Goal: Task Accomplishment & Management: Complete application form

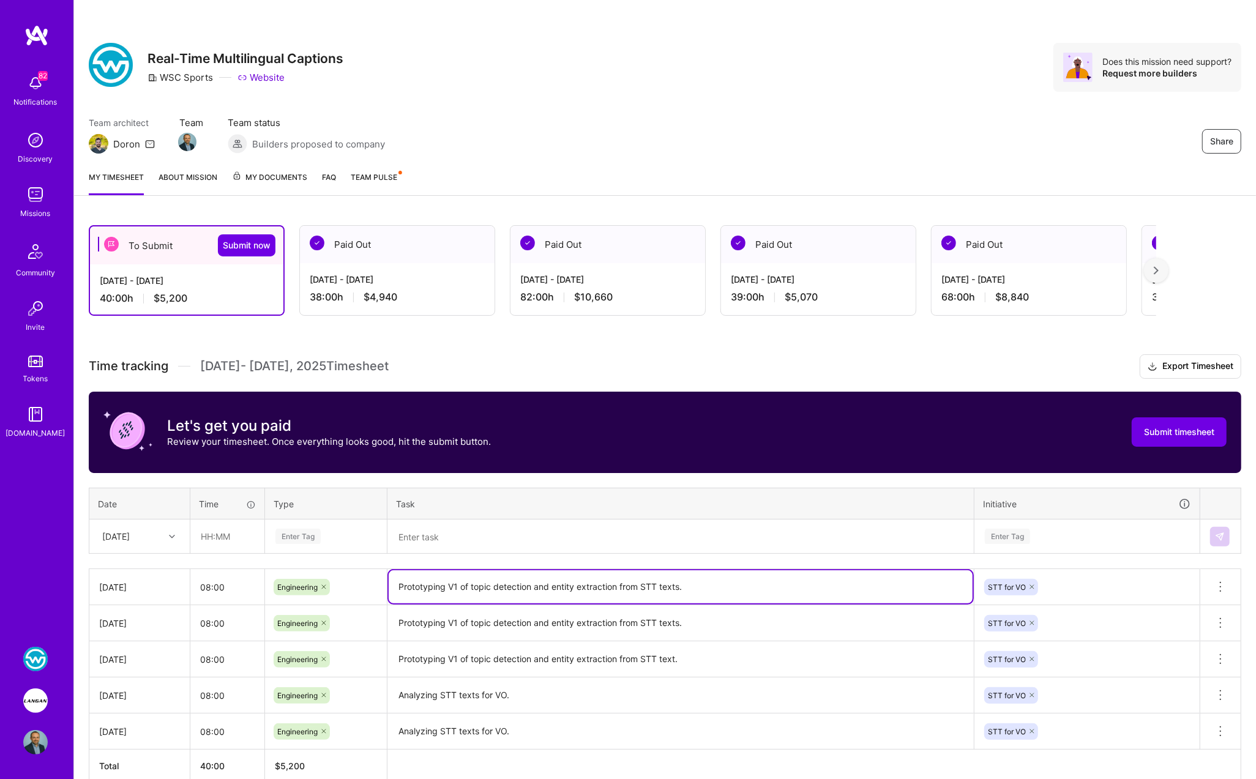
drag, startPoint x: 687, startPoint y: 585, endPoint x: 400, endPoint y: 585, distance: 287.7
click at [397, 585] on textarea "Prototyping V1 of topic detection and entity extraction from STT texts." at bounding box center [681, 587] width 584 height 33
click at [451, 540] on textarea at bounding box center [681, 537] width 584 height 32
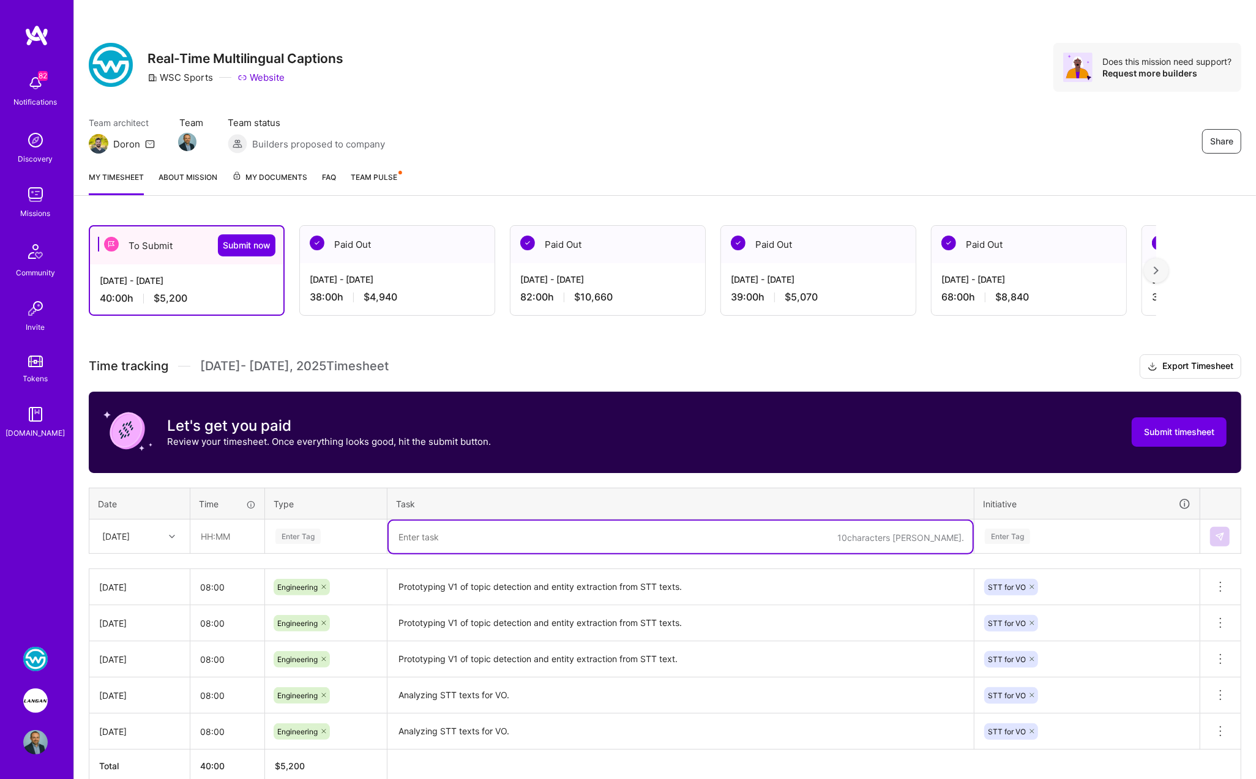
click at [156, 535] on div "[DATE]" at bounding box center [130, 536] width 68 height 20
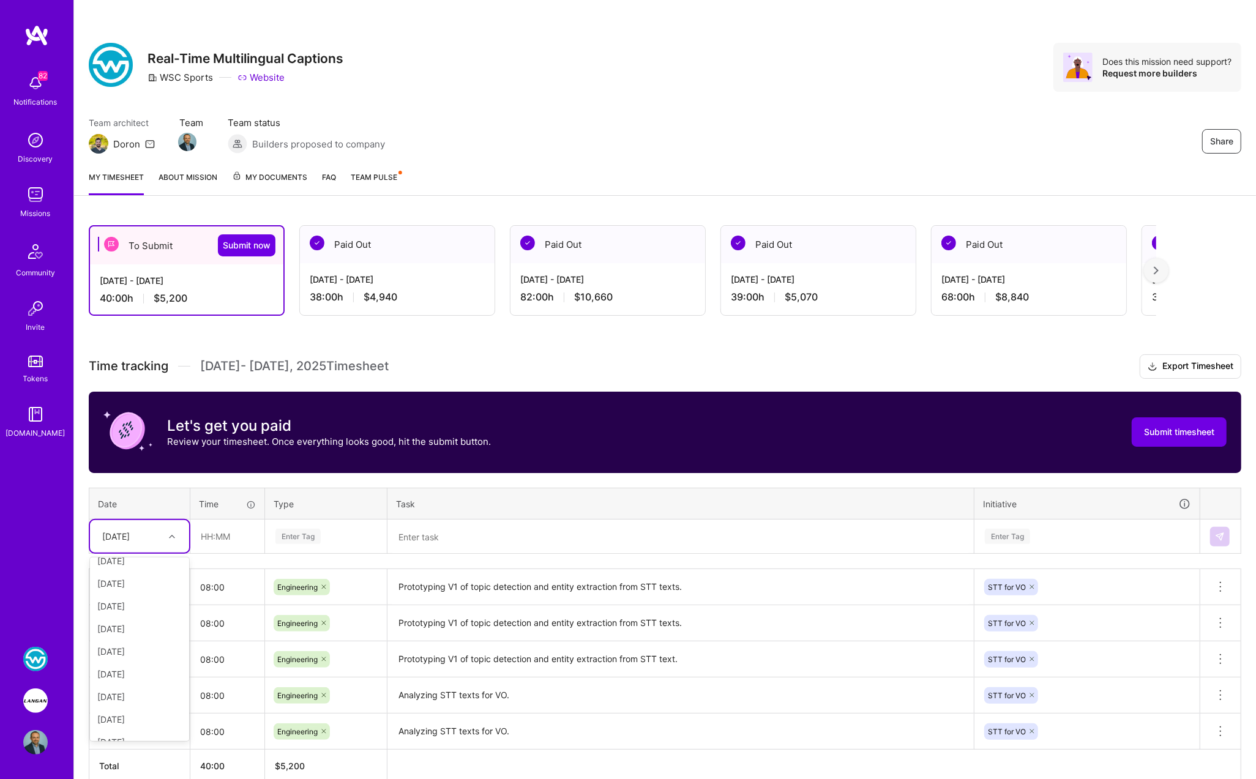
scroll to position [160, 0]
click at [125, 680] on div "[DATE]" at bounding box center [139, 683] width 99 height 23
drag, startPoint x: 125, startPoint y: 680, endPoint x: 206, endPoint y: 620, distance: 100.5
click at [128, 678] on td "[DATE]" at bounding box center [139, 696] width 101 height 36
click at [223, 538] on input "text" at bounding box center [227, 536] width 73 height 32
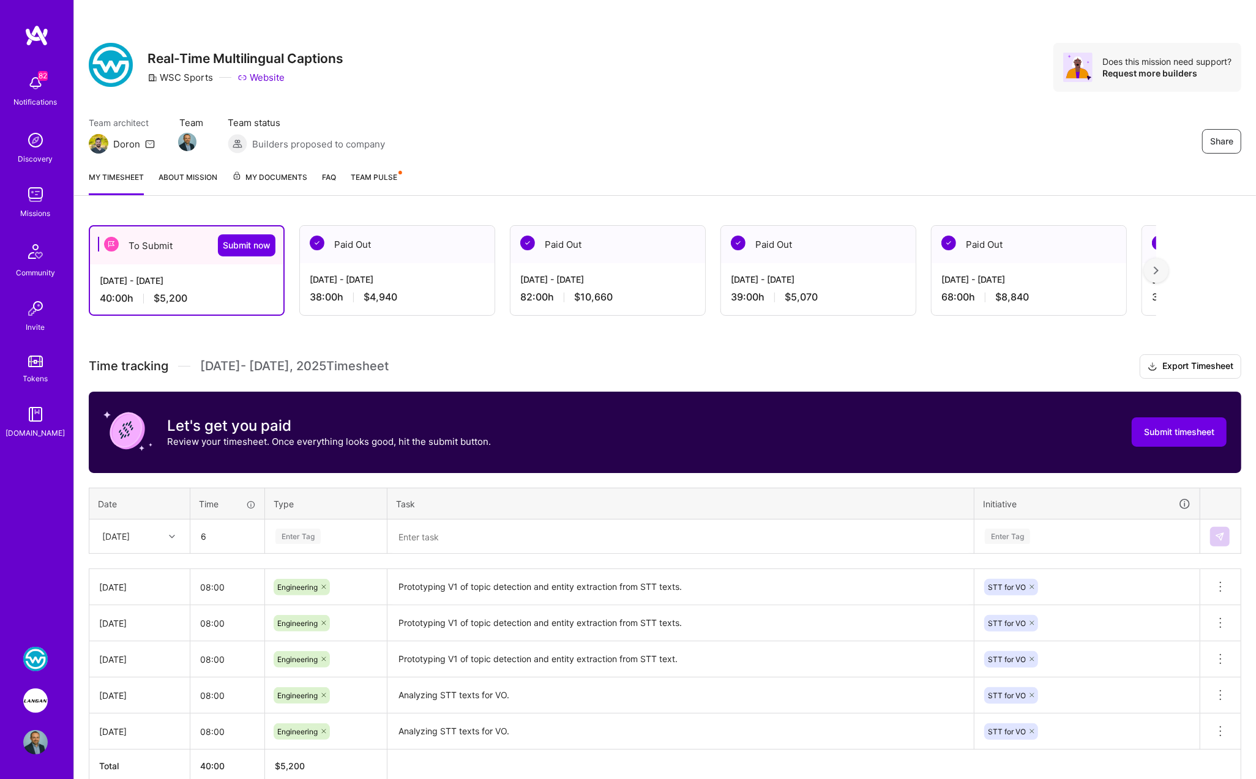
type input "06:00"
click at [311, 538] on div "Enter Tag" at bounding box center [297, 536] width 45 height 19
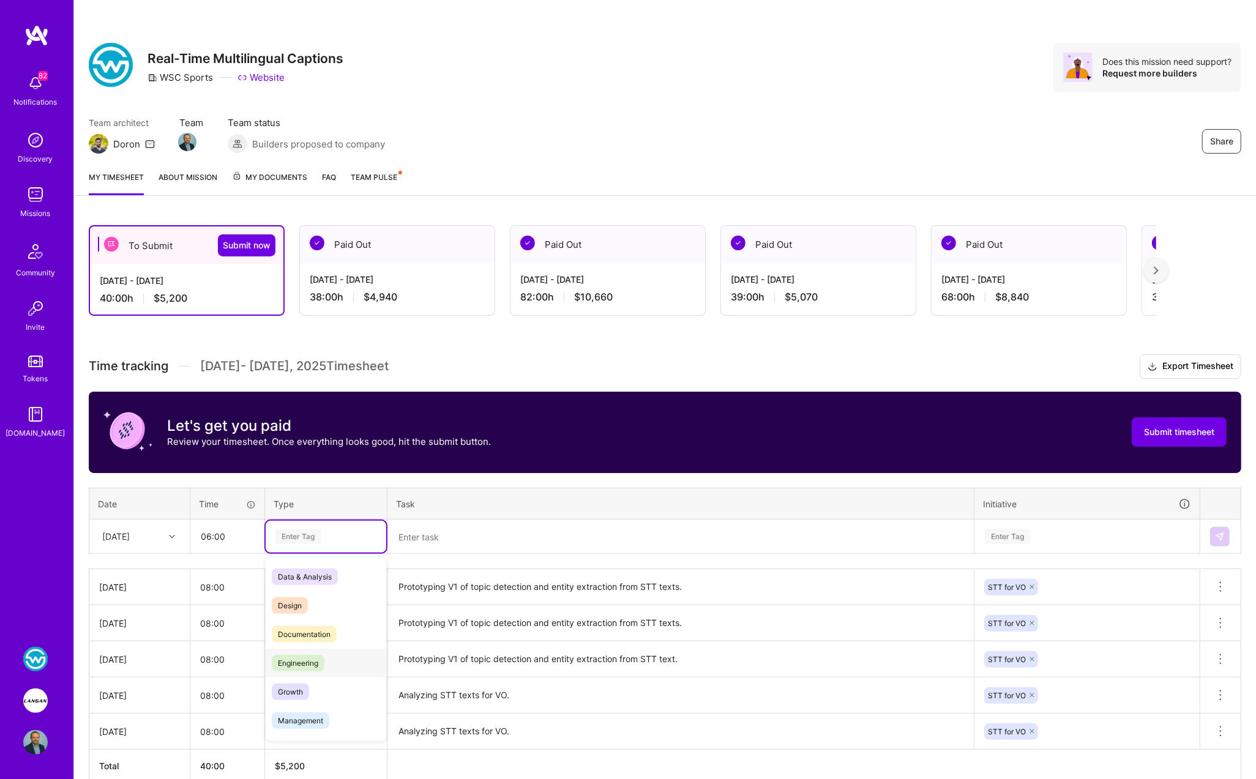
click at [308, 655] on span "Engineering" at bounding box center [298, 663] width 53 height 17
click at [410, 537] on textarea at bounding box center [681, 537] width 584 height 32
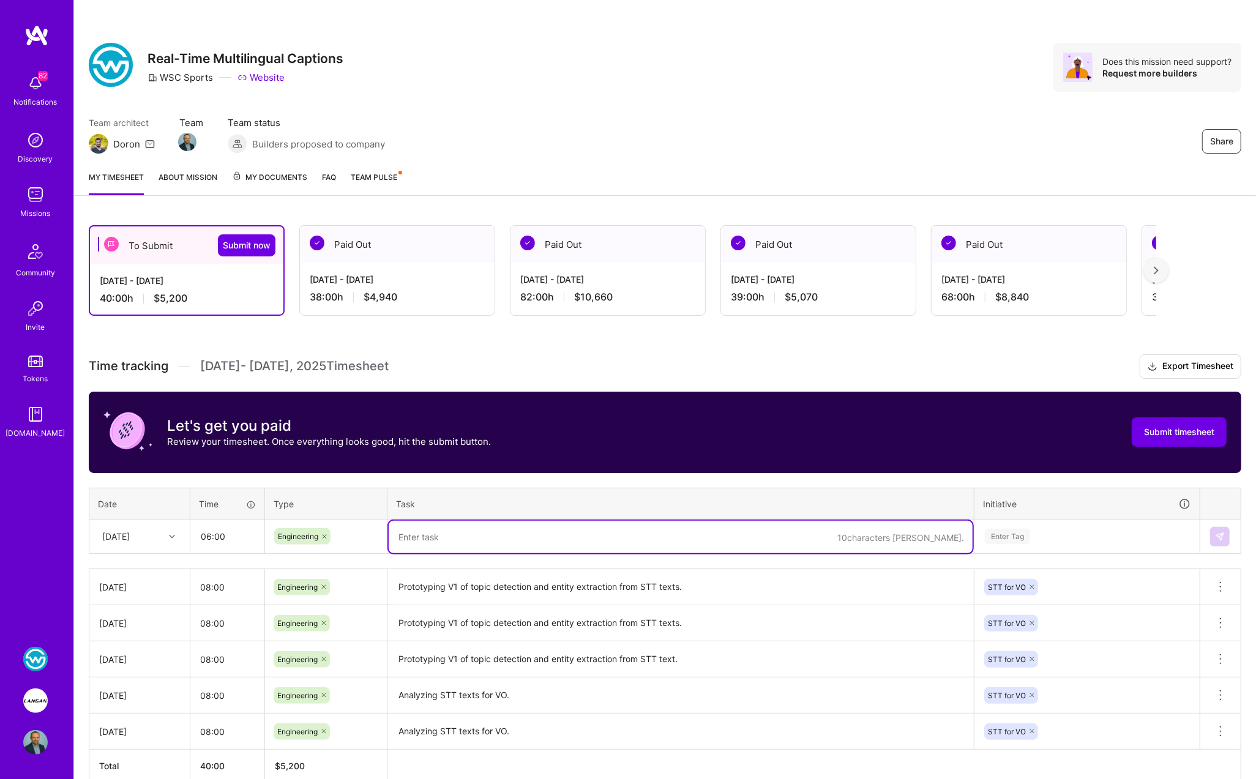
click at [410, 537] on textarea at bounding box center [681, 537] width 584 height 32
paste textarea "Prototyping V1 of topic detection and entity extraction from STT texts."
type textarea "Prototyping V1 of topic detection and entity extraction from STT texts."
click at [1010, 533] on div "Enter Tag" at bounding box center [1007, 536] width 45 height 19
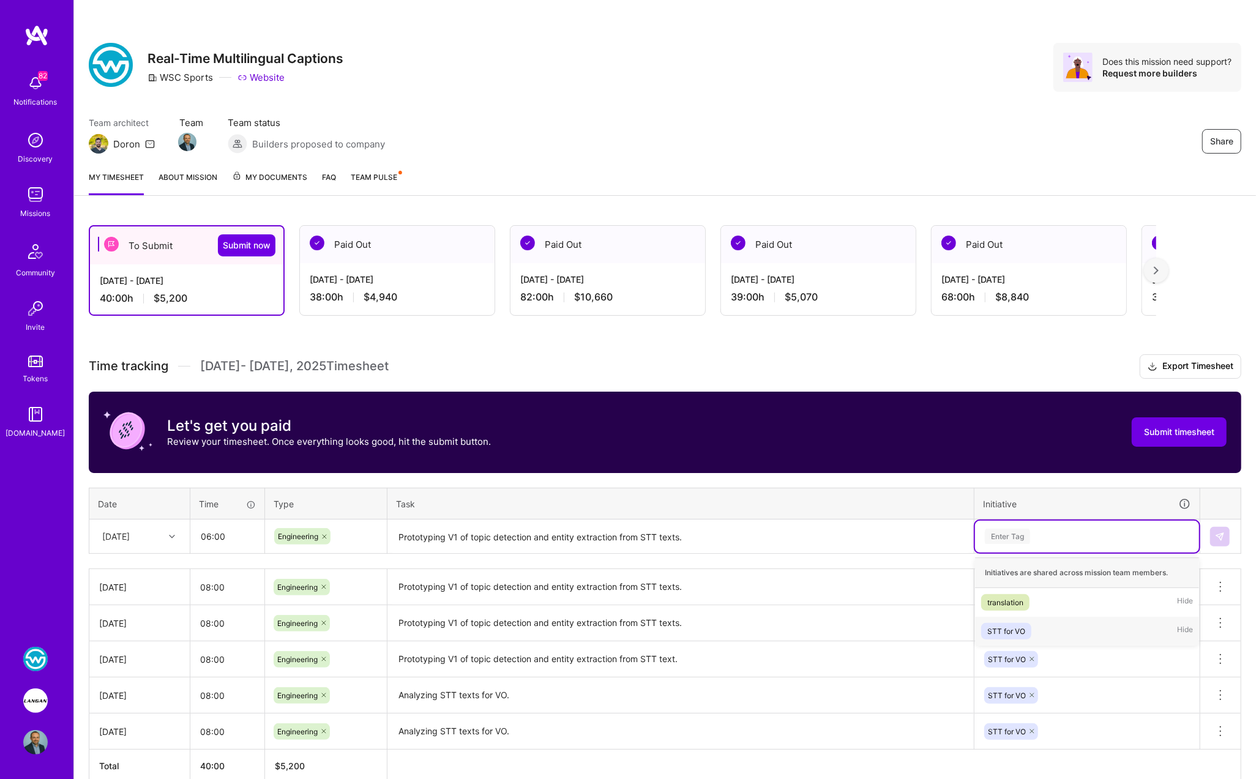
click at [1016, 625] on div "STT for VO" at bounding box center [1006, 631] width 38 height 13
click at [1225, 532] on img at bounding box center [1220, 537] width 10 height 10
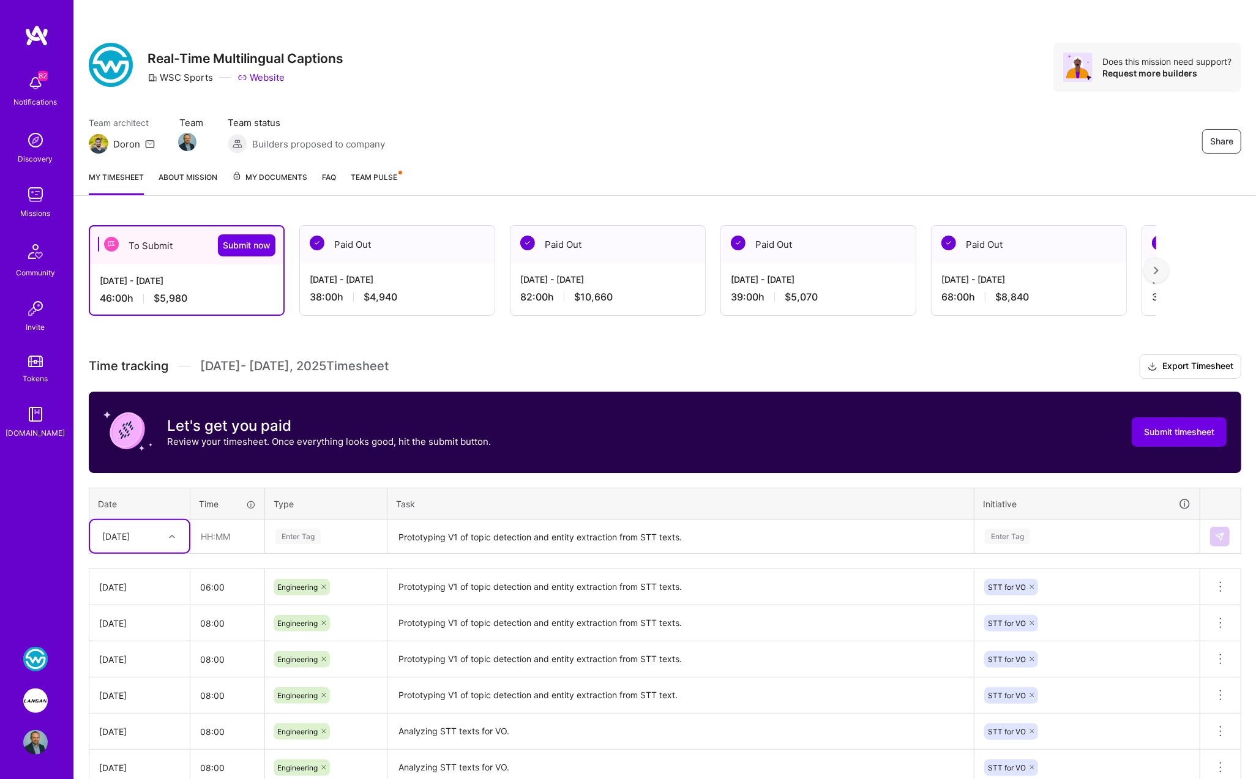
click at [130, 539] on div "[DATE]" at bounding box center [116, 536] width 28 height 13
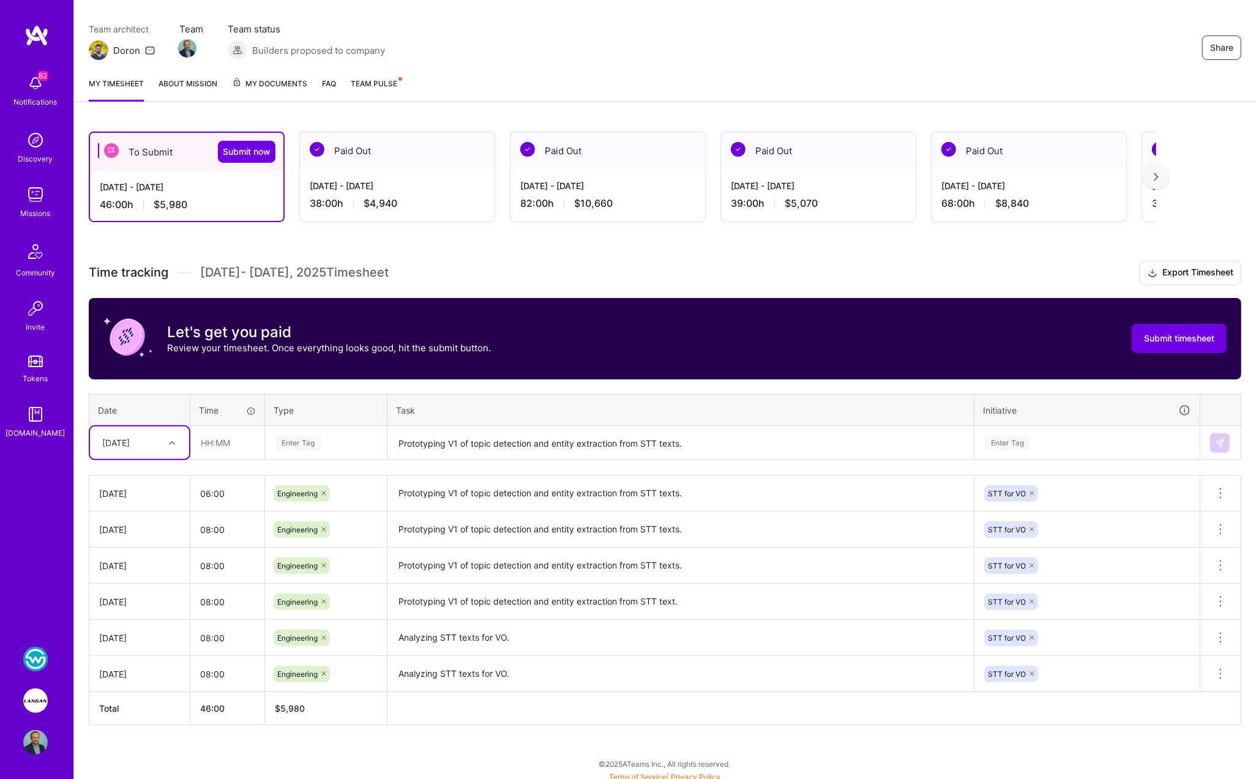
scroll to position [95, 0]
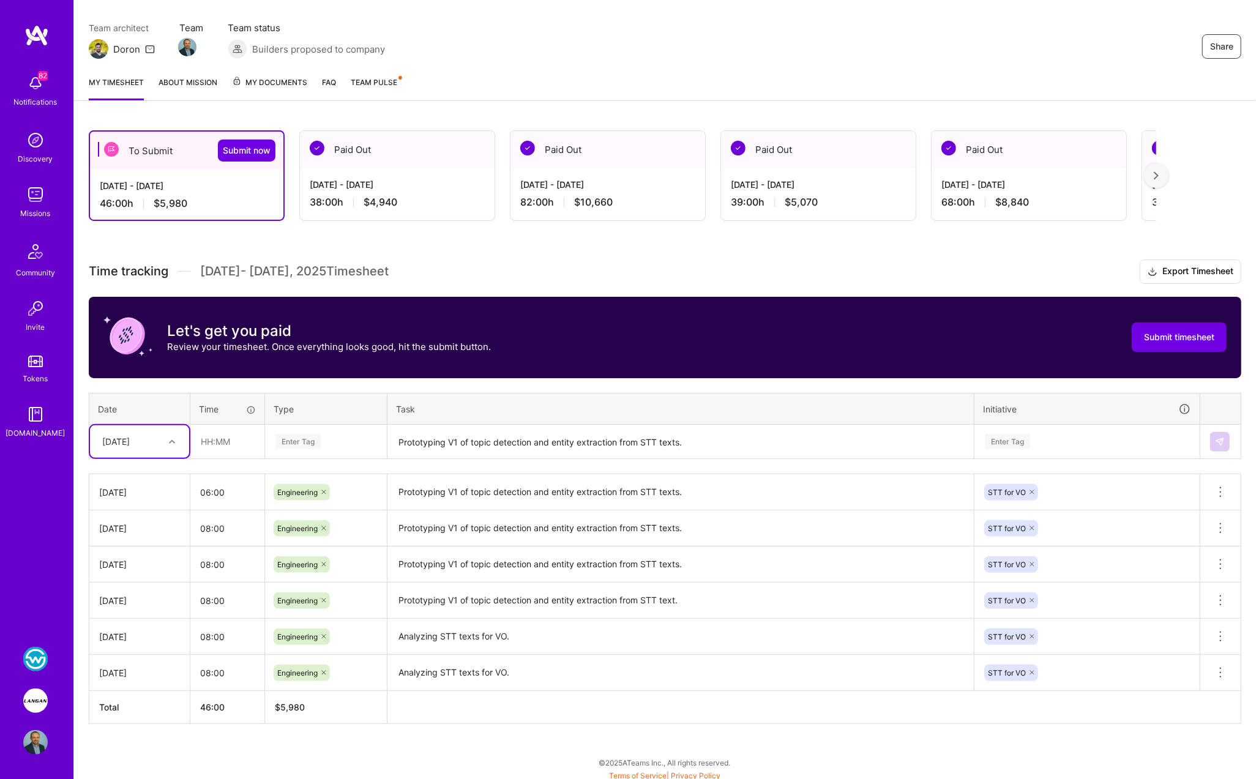
click at [130, 435] on div "[DATE]" at bounding box center [116, 441] width 28 height 13
click at [122, 530] on div "[DATE]" at bounding box center [139, 529] width 99 height 23
click at [215, 440] on input "text" at bounding box center [227, 441] width 73 height 32
type input "06:00"
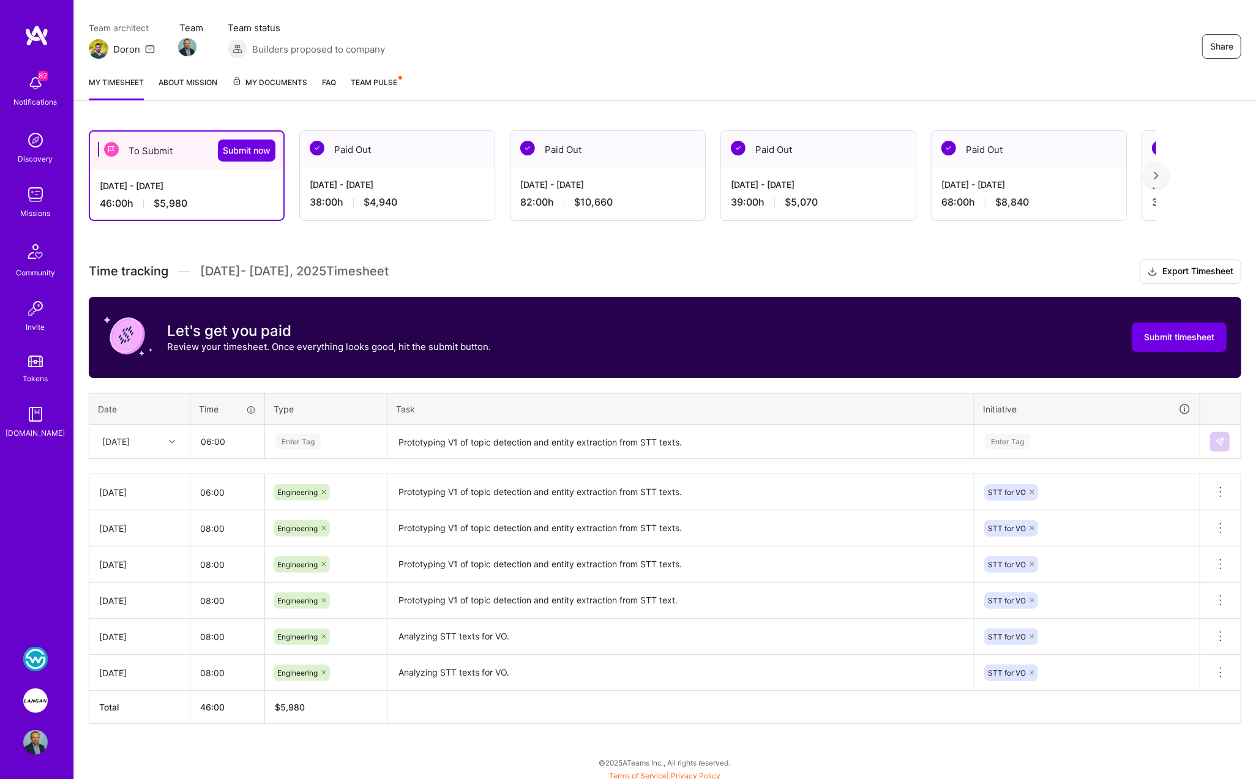
click at [290, 437] on div "Enter Tag" at bounding box center [297, 441] width 45 height 19
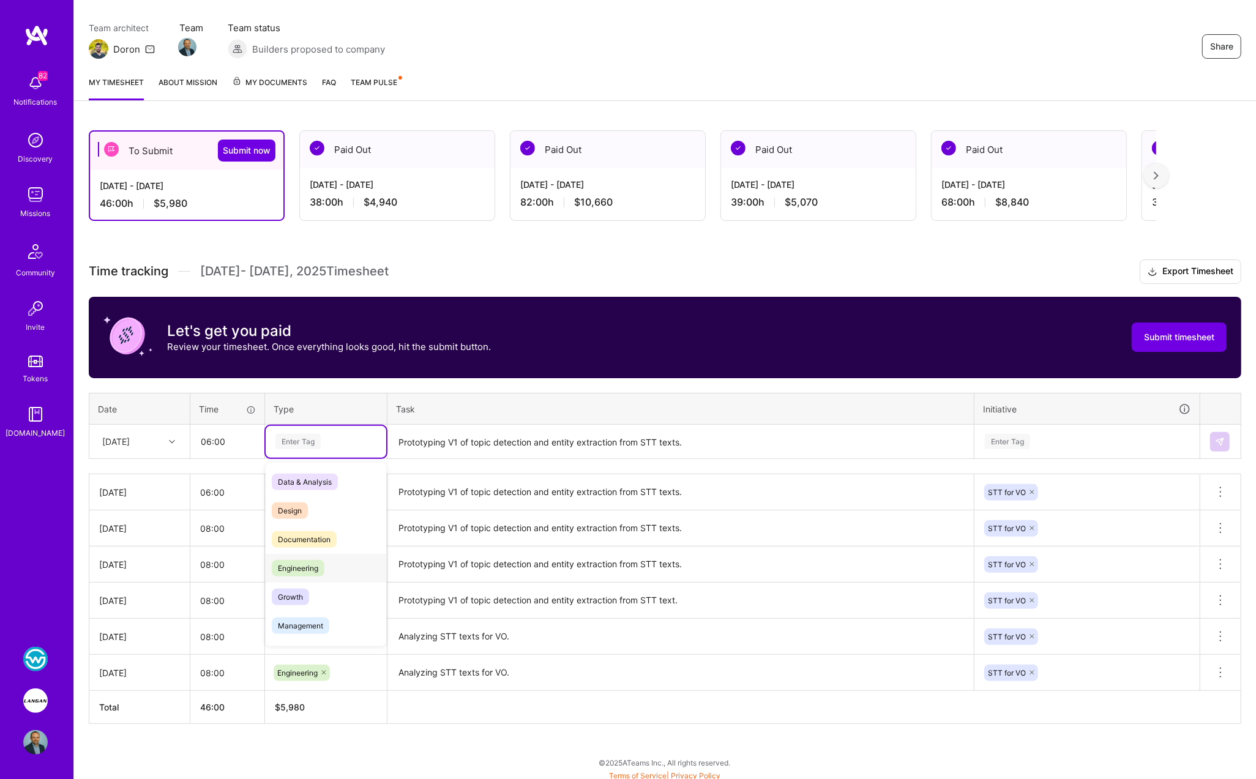
click at [310, 562] on span "Engineering" at bounding box center [298, 568] width 53 height 17
click at [425, 432] on textarea "Prototyping V1 of topic detection and entity extraction from STT texts." at bounding box center [681, 442] width 584 height 32
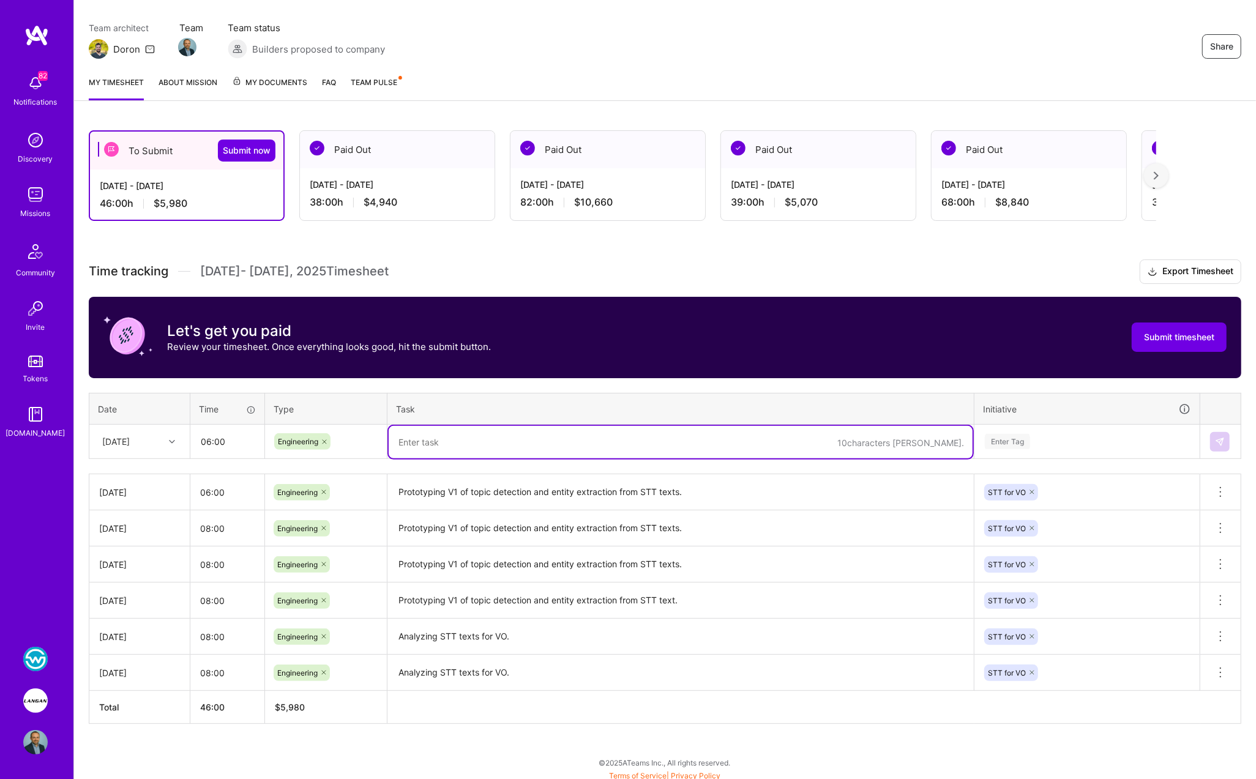
paste textarea "Prototyping V1 of topic detection and entity extraction from STT texts."
type textarea "Prototyping V1 of topic detection and entity extraction from STT texts."
click at [1006, 438] on div "Enter Tag" at bounding box center [1007, 441] width 45 height 19
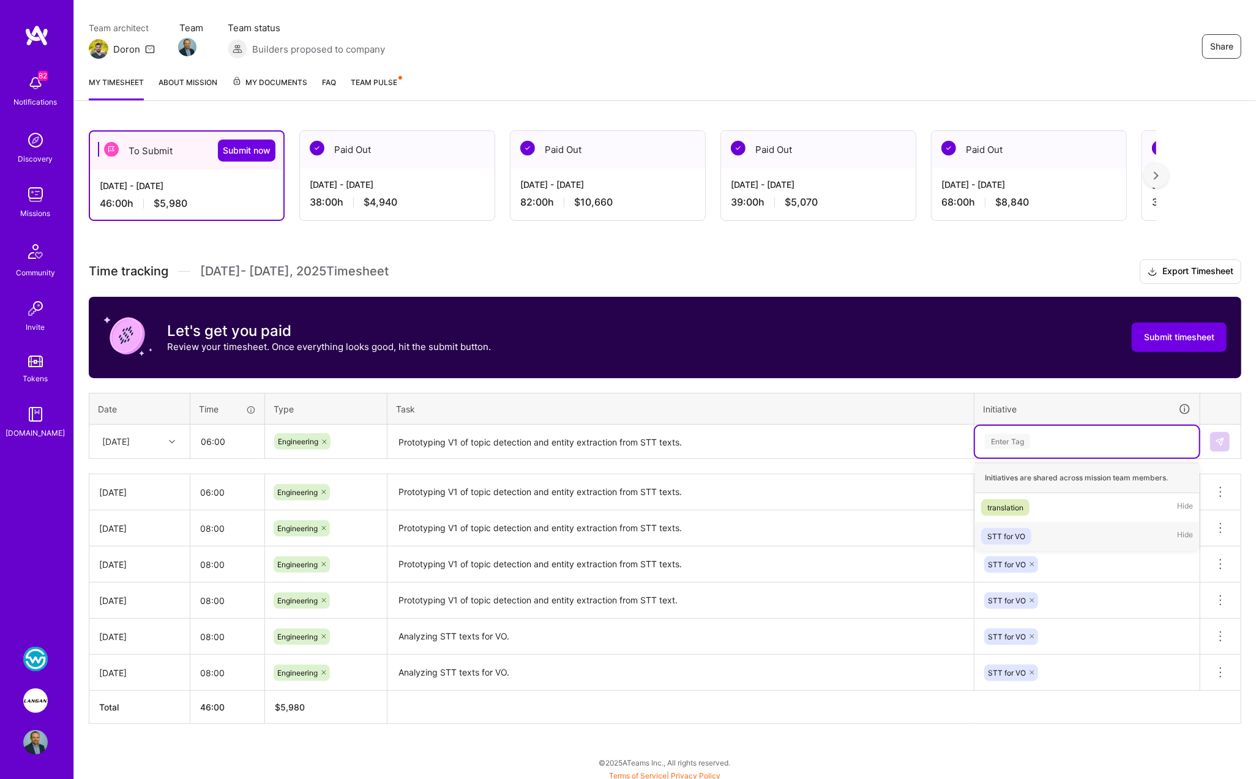
click at [1014, 523] on div "STT for VO Hide" at bounding box center [1087, 536] width 224 height 29
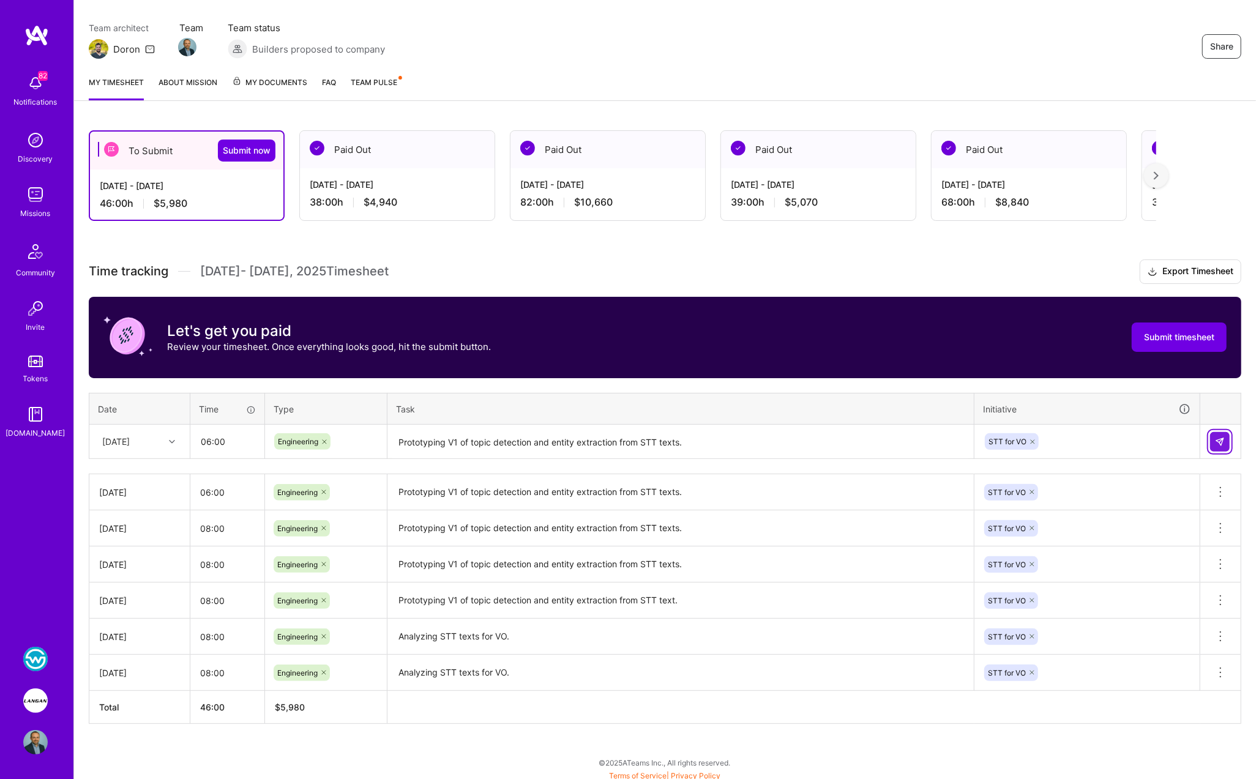
click at [1224, 438] on img at bounding box center [1220, 442] width 10 height 10
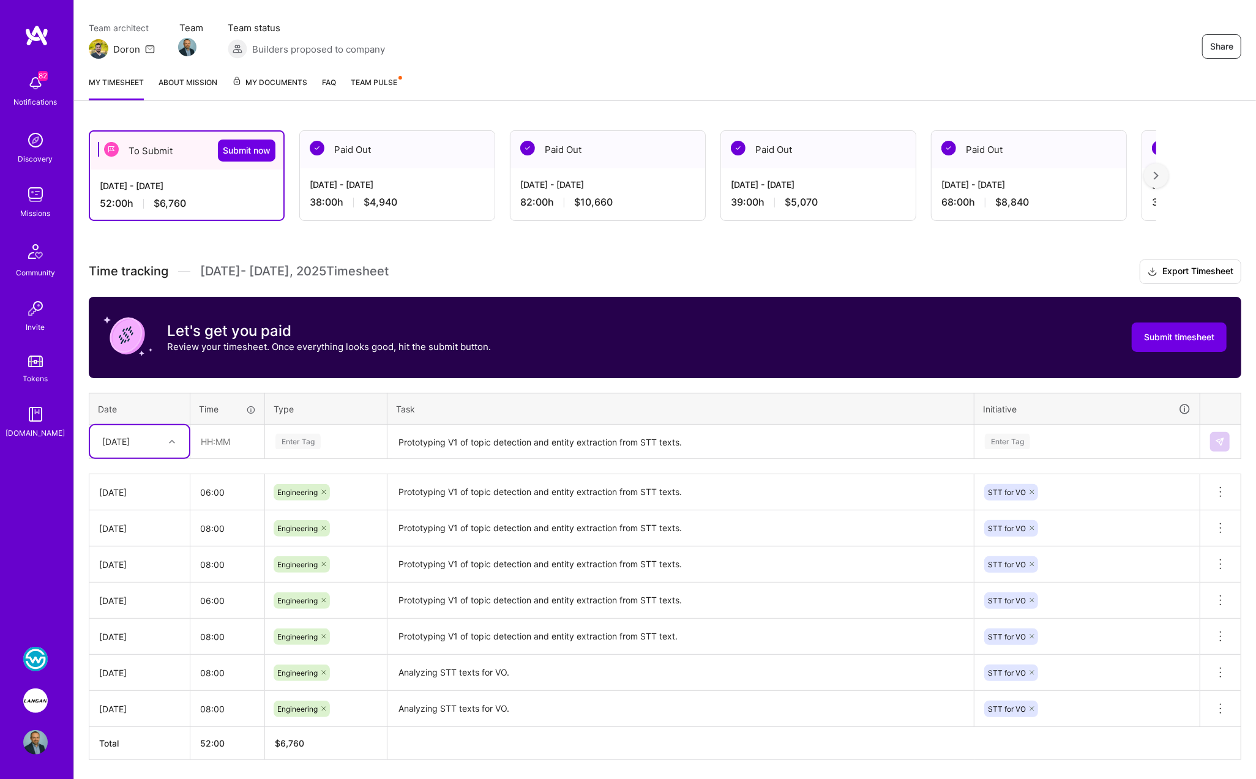
click at [159, 438] on div "[DATE]" at bounding box center [130, 442] width 68 height 20
click at [137, 551] on div "[DATE]" at bounding box center [139, 548] width 99 height 23
click at [228, 435] on input "text" at bounding box center [227, 441] width 73 height 32
click at [298, 435] on div "Enter Tag" at bounding box center [297, 441] width 45 height 19
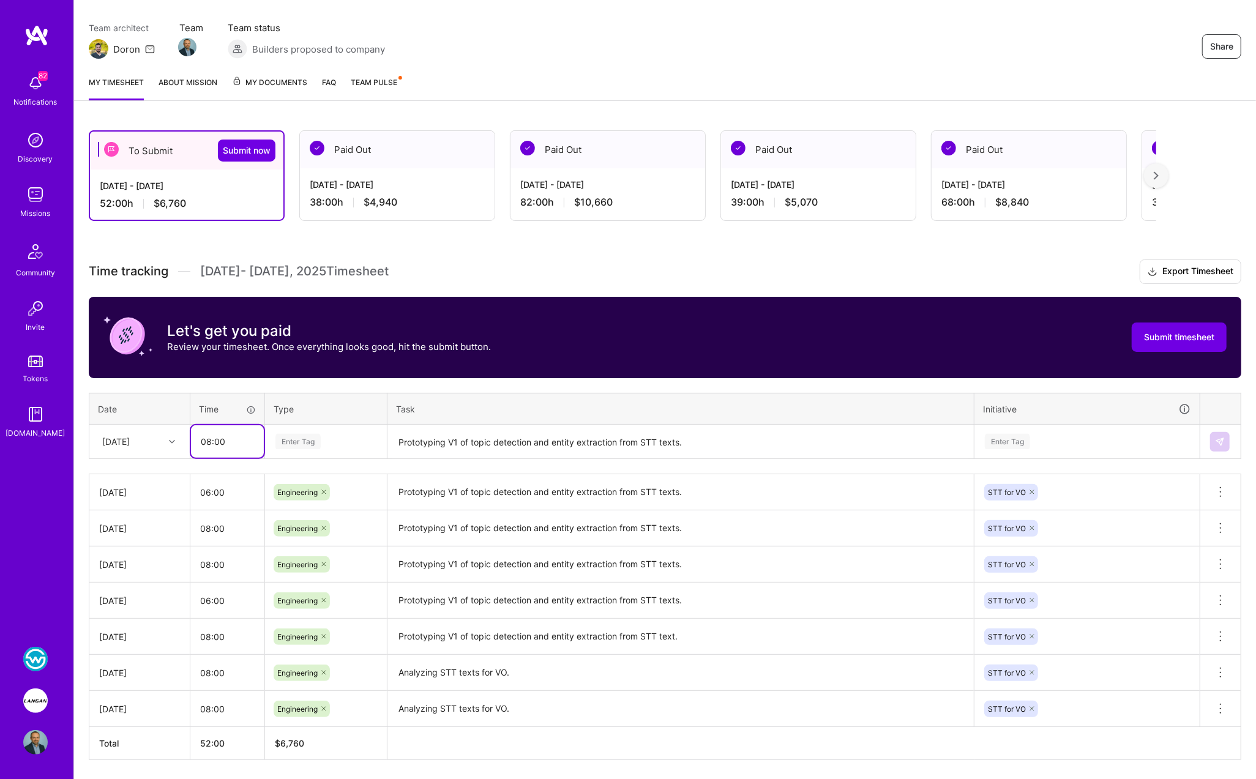
click at [209, 440] on input "08:00" at bounding box center [227, 441] width 73 height 32
click at [283, 437] on div "Enter Tag" at bounding box center [297, 441] width 45 height 19
click at [206, 436] on input "06:00" at bounding box center [227, 441] width 73 height 32
type input "07:00"
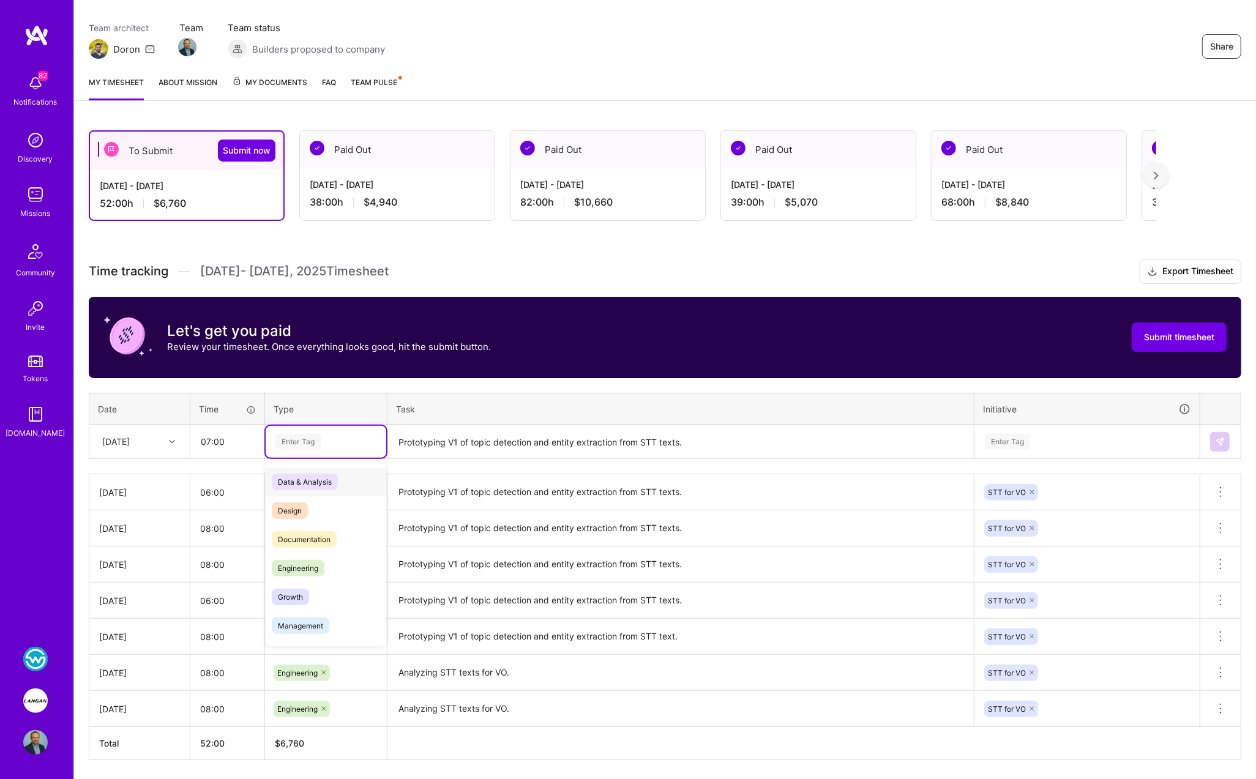
click at [274, 435] on input "text" at bounding box center [274, 441] width 1 height 13
drag, startPoint x: 294, startPoint y: 556, endPoint x: 365, endPoint y: 493, distance: 94.5
click at [294, 556] on div "Engineering" at bounding box center [326, 568] width 121 height 29
click at [435, 435] on textarea "Prototyping V1 of topic detection and entity extraction from STT texts." at bounding box center [681, 442] width 584 height 32
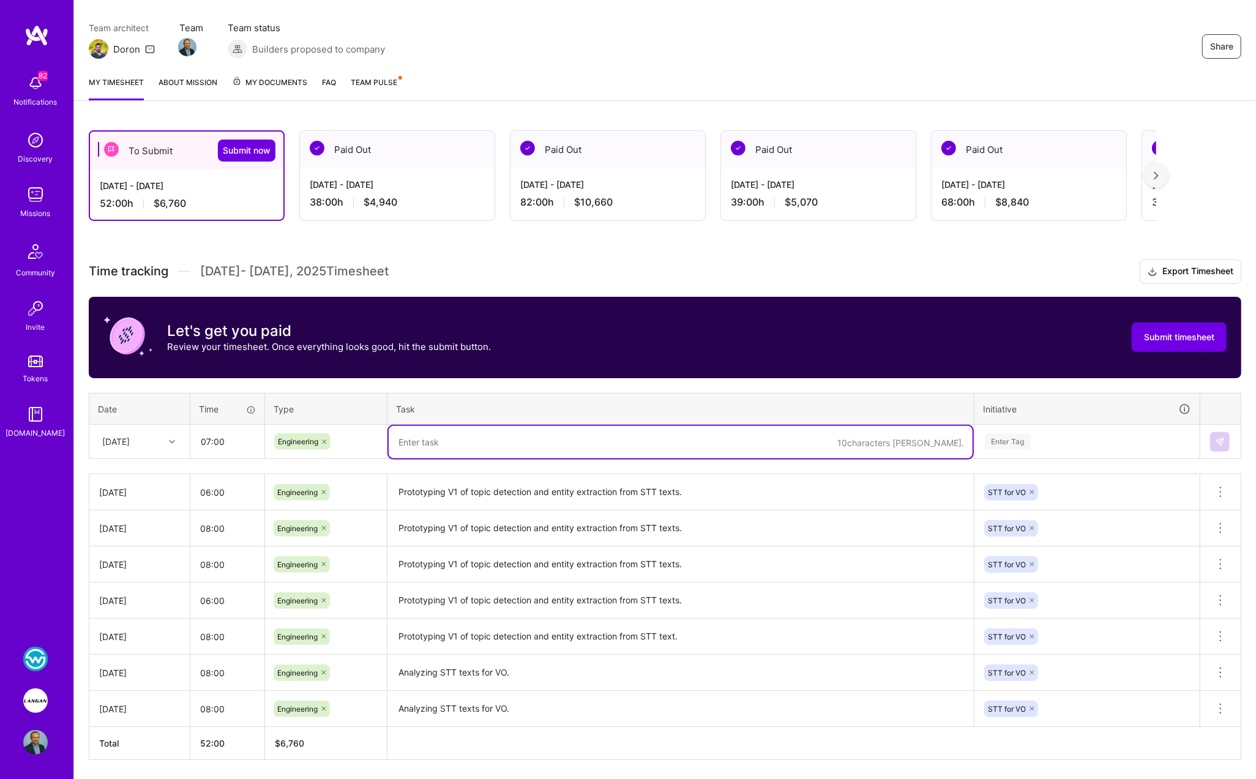
paste textarea "Prototyping V1 of topic detection and entity extraction from STT texts."
type textarea "Prototyping V1 of topic detection and entity extraction from STT texts."
click at [995, 440] on div "Enter Tag" at bounding box center [1007, 441] width 45 height 19
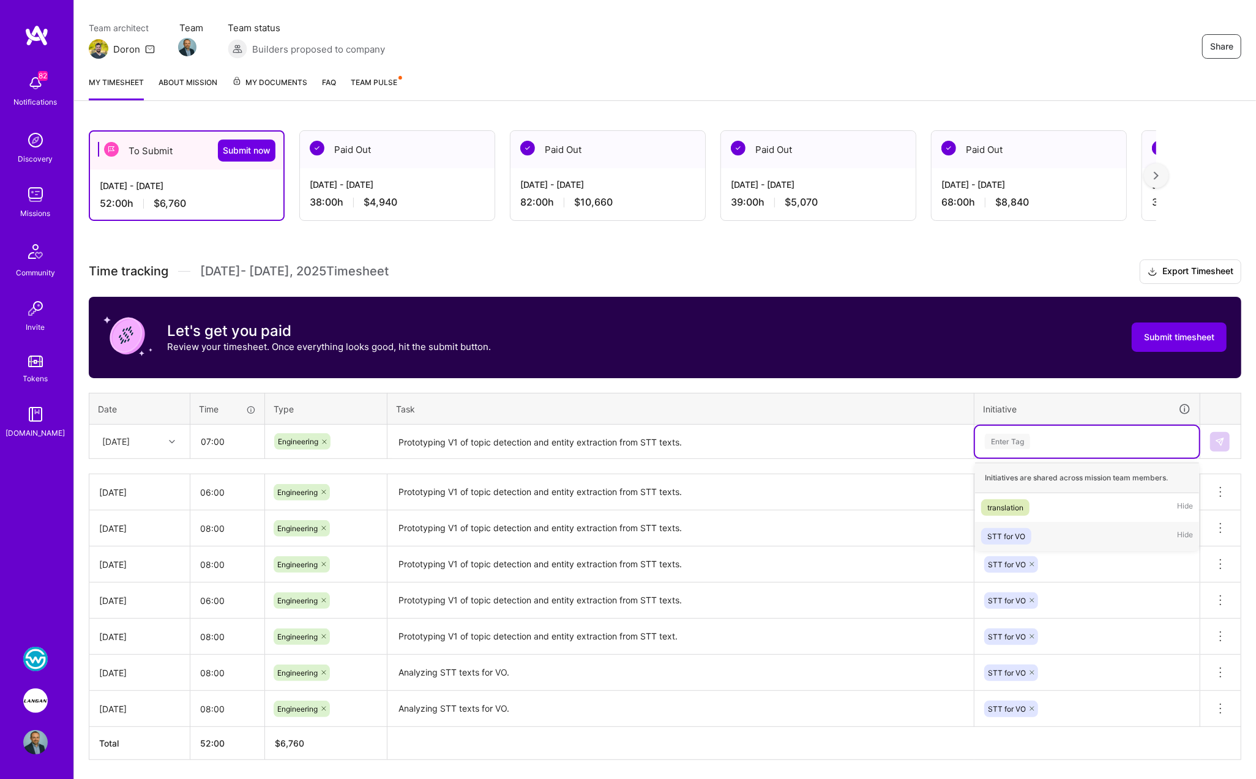
click at [1026, 523] on div "STT for VO Hide" at bounding box center [1087, 536] width 224 height 29
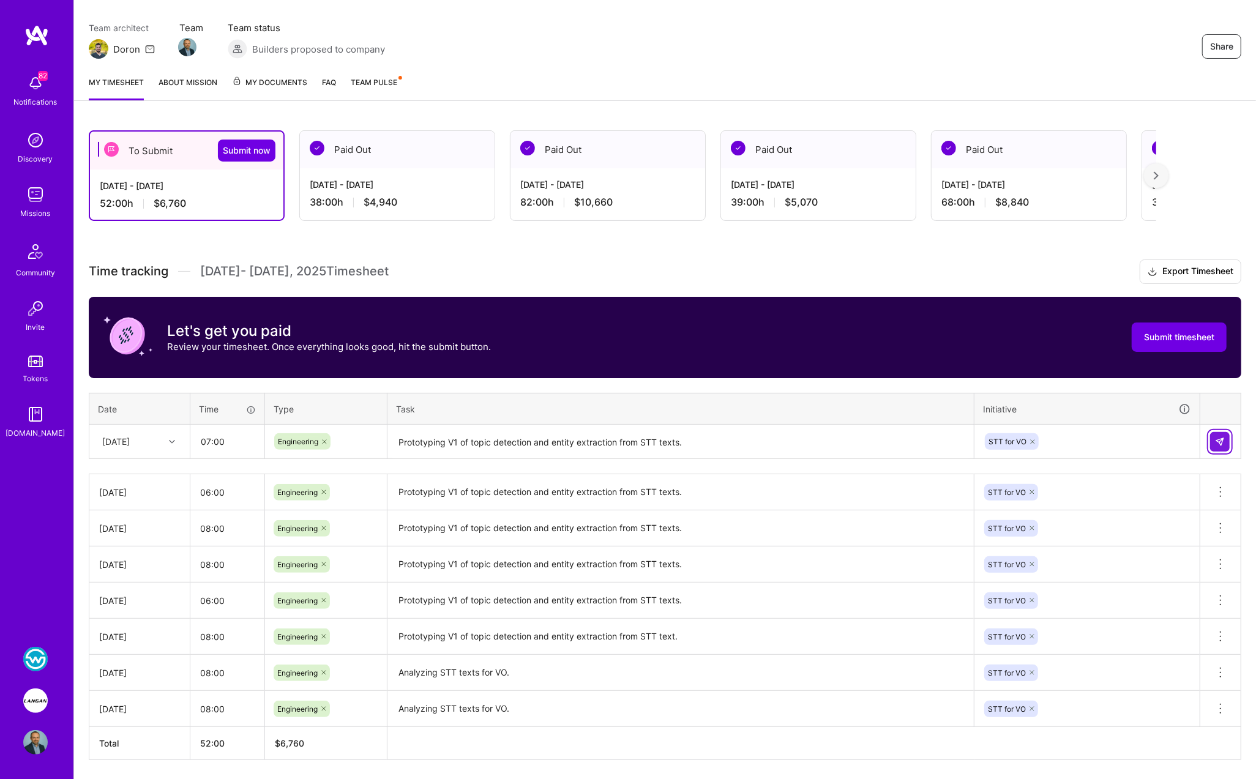
click at [1224, 441] on img at bounding box center [1220, 442] width 10 height 10
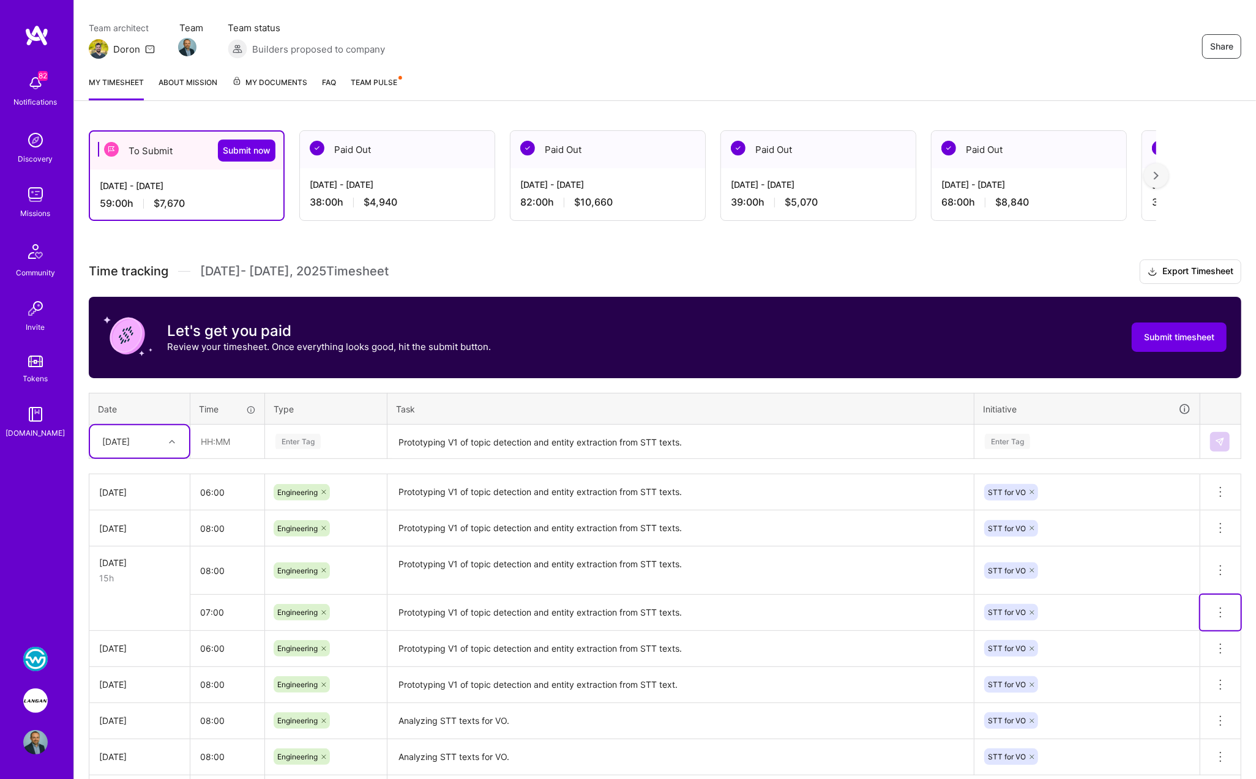
click at [1219, 610] on icon at bounding box center [1220, 612] width 15 height 15
click at [1199, 629] on button "Delete row" at bounding box center [1191, 634] width 64 height 30
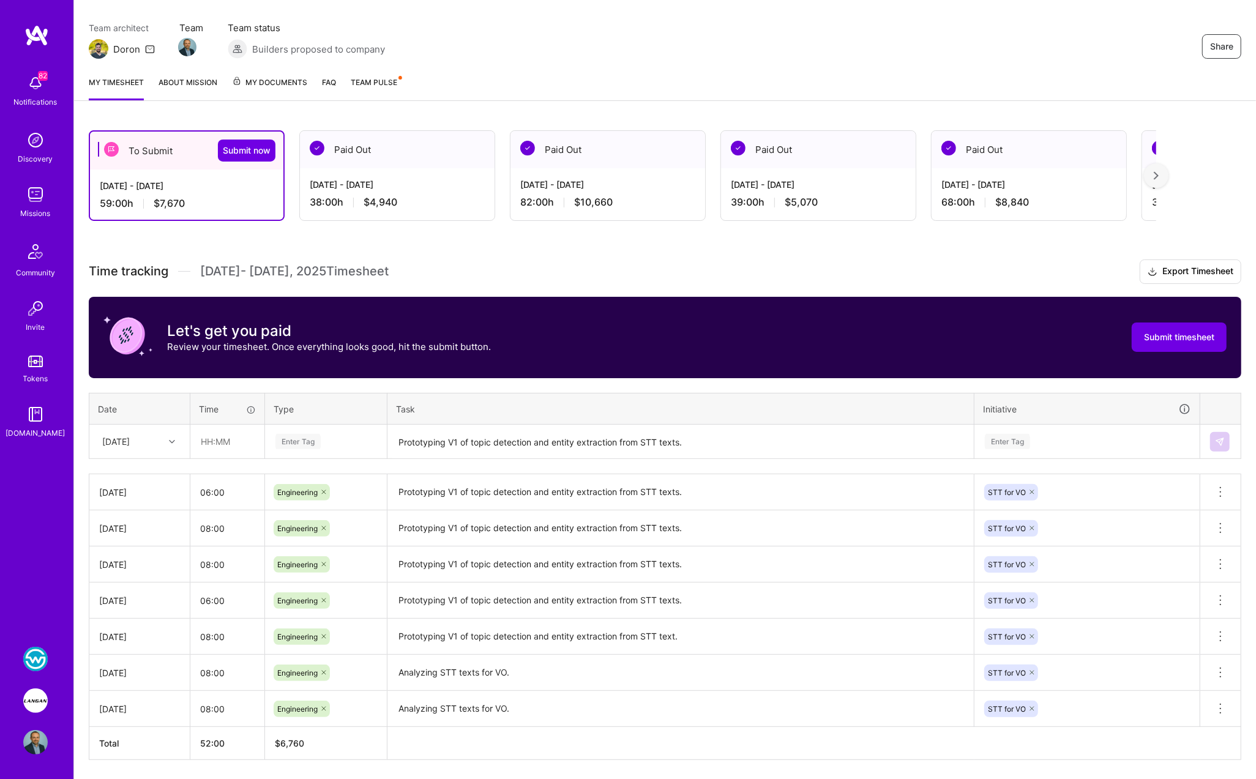
click at [403, 445] on textarea "Prototyping V1 of topic detection and entity extraction from STT texts." at bounding box center [681, 442] width 584 height 32
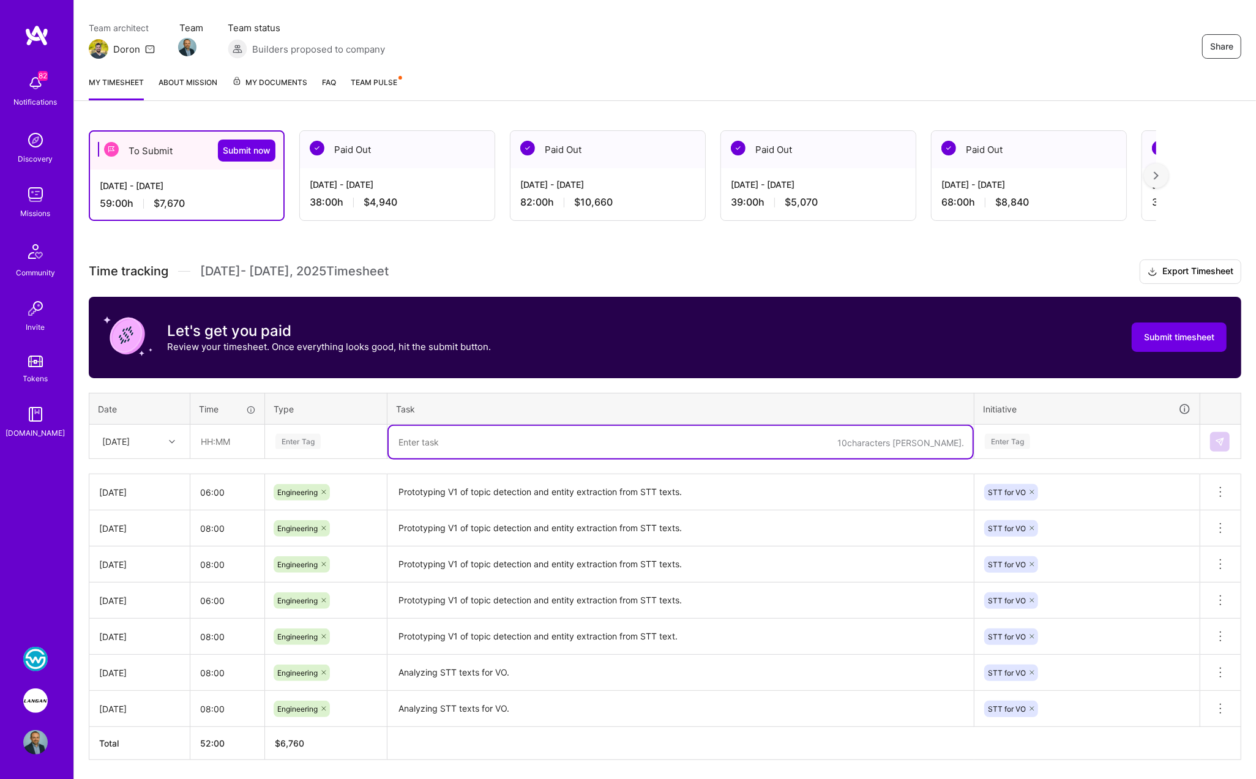
paste textarea "Prototyping V1 of topic detection and entity extraction from STT texts."
type textarea "Prototyping V1 of topic detection and entity extraction from STT texts."
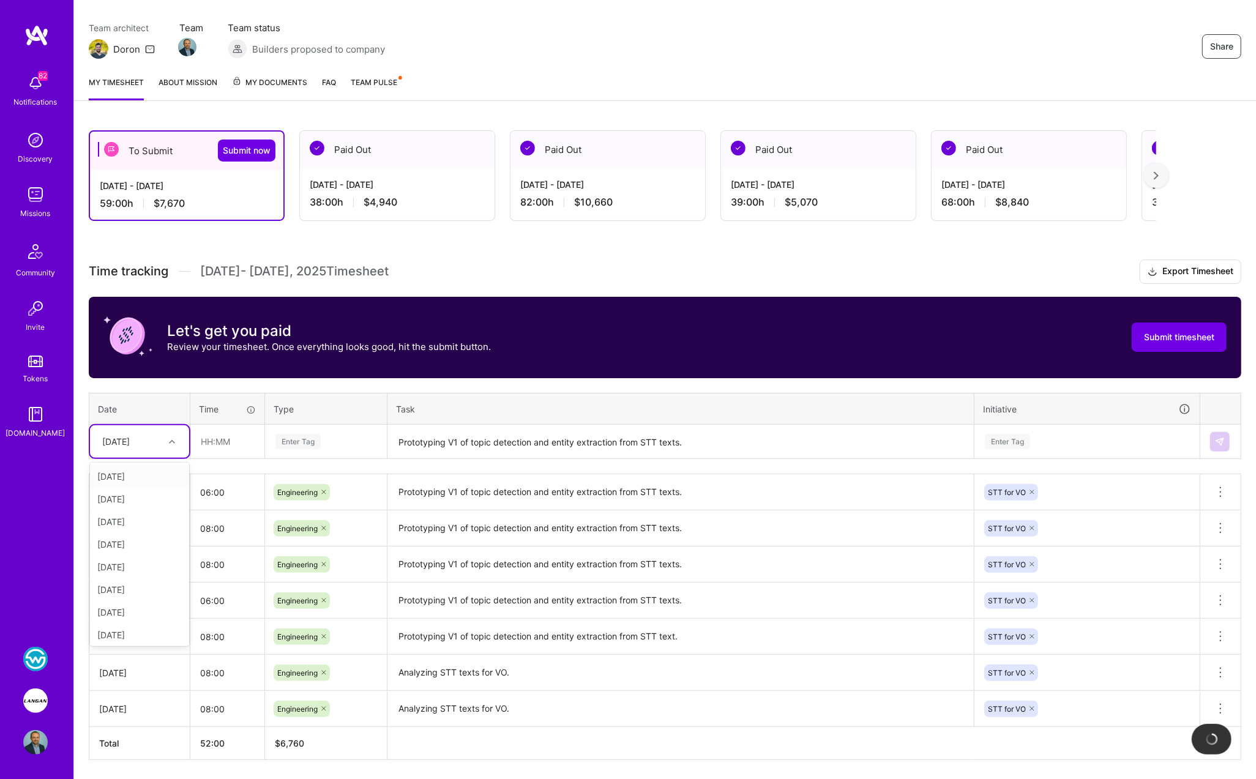
click at [120, 441] on div "[DATE]" at bounding box center [116, 441] width 28 height 13
click at [132, 605] on div "[DATE]" at bounding box center [139, 610] width 99 height 23
click at [224, 440] on input "text" at bounding box center [227, 441] width 73 height 32
type input "07:00"
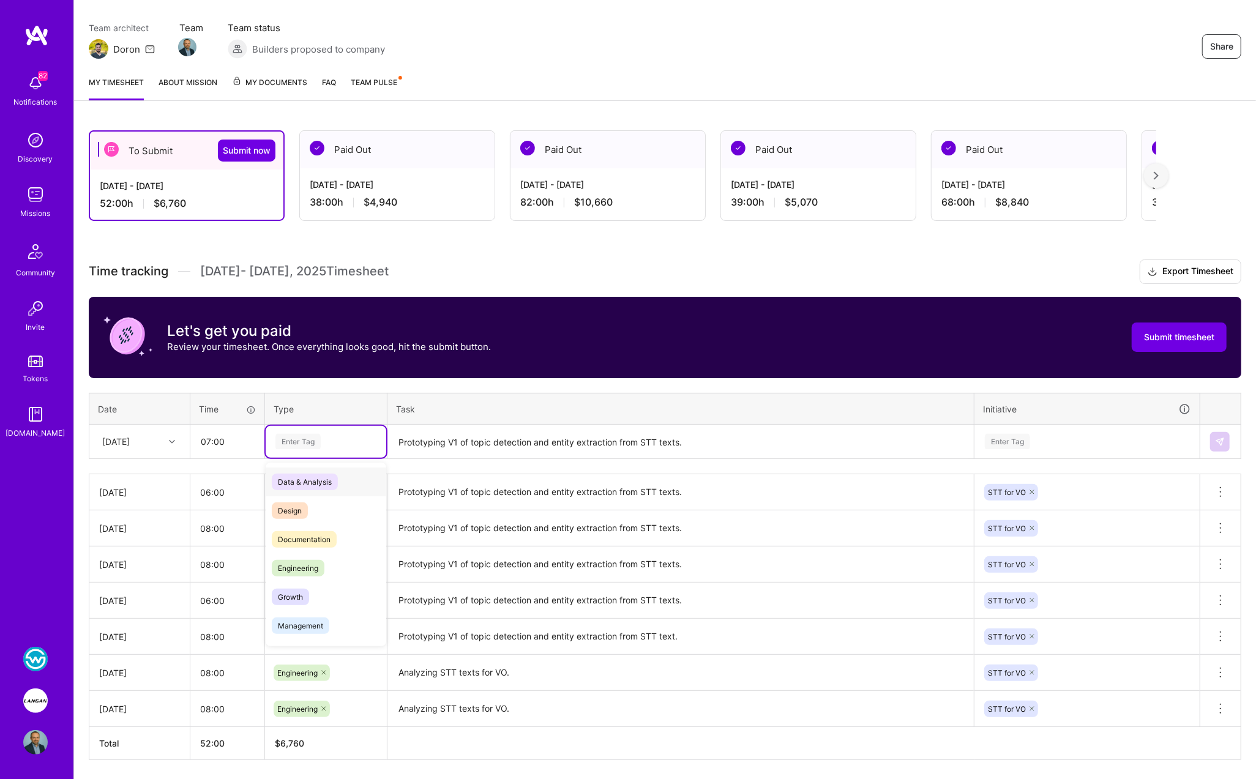
click at [297, 434] on div "Enter Tag" at bounding box center [297, 441] width 45 height 19
click at [328, 562] on div "Engineering" at bounding box center [326, 568] width 121 height 29
drag, startPoint x: 1011, startPoint y: 435, endPoint x: 1011, endPoint y: 443, distance: 8.0
click at [1011, 436] on div "Enter Tag" at bounding box center [1007, 441] width 45 height 19
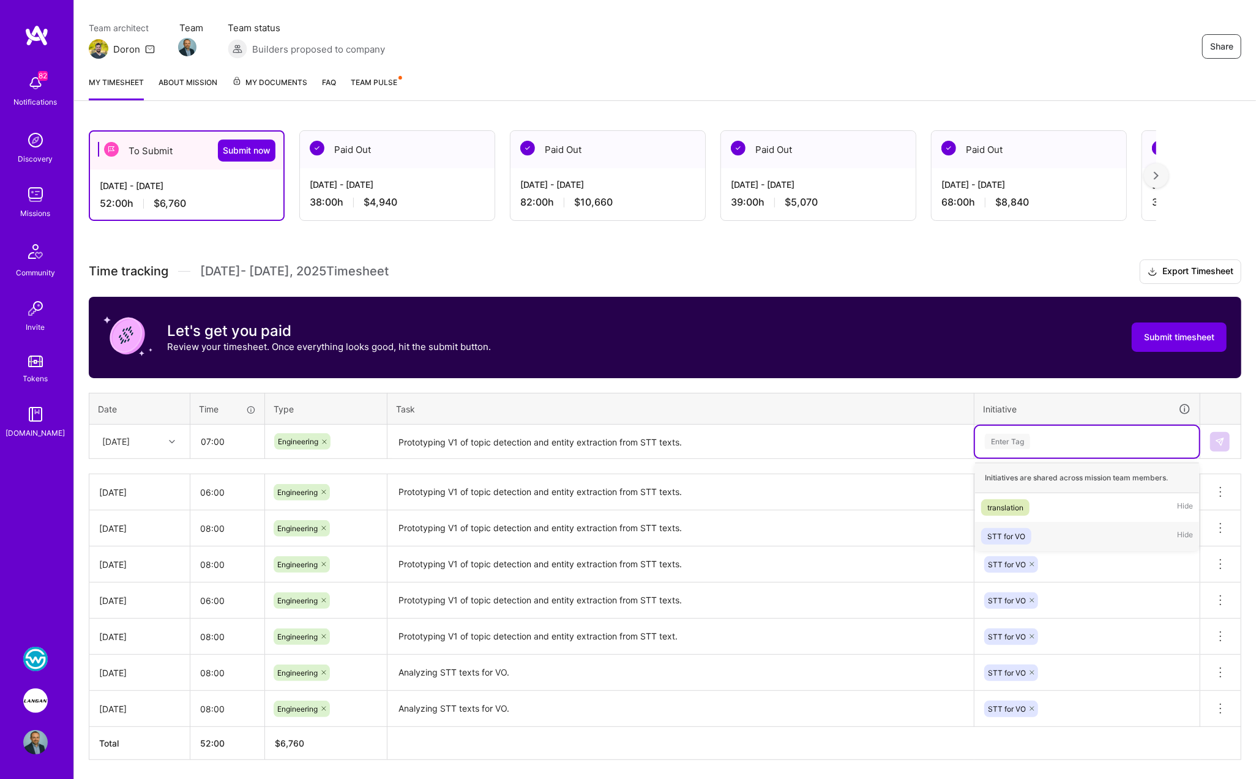
click at [1019, 530] on div "STT for VO" at bounding box center [1006, 536] width 38 height 13
click at [1217, 437] on img at bounding box center [1220, 442] width 10 height 10
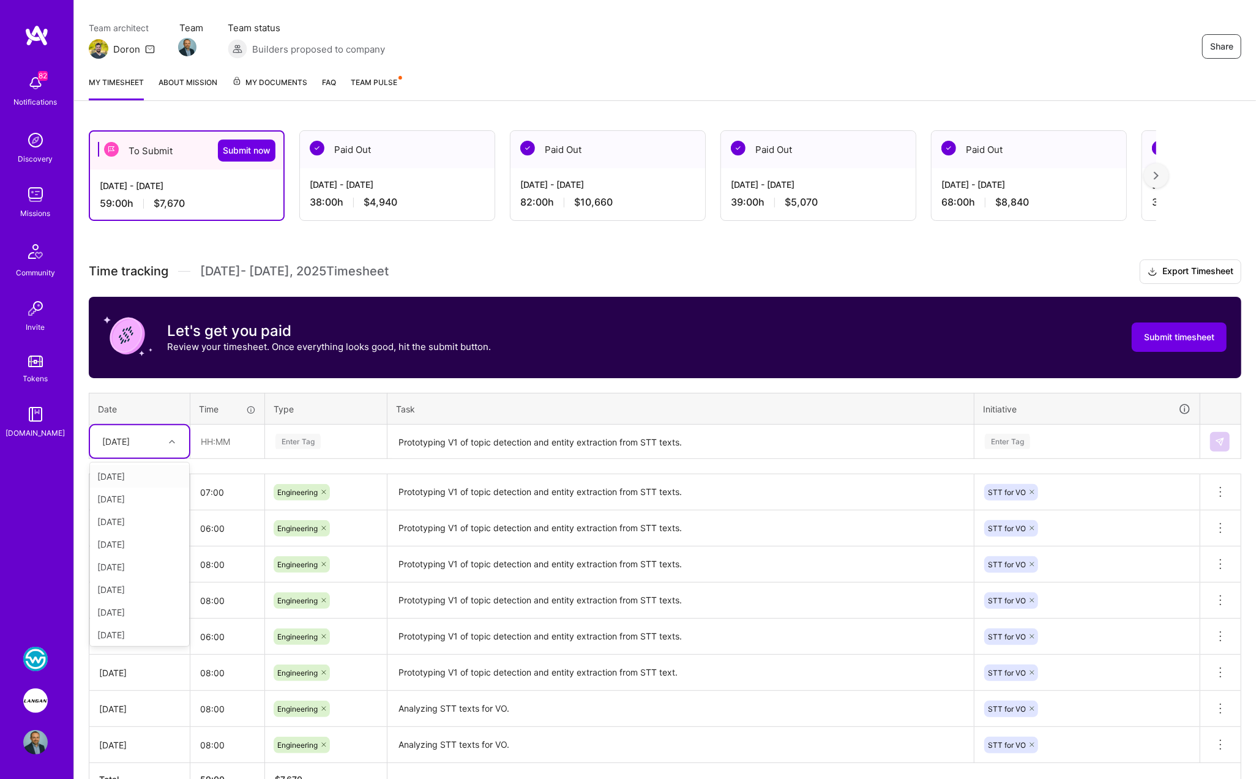
click at [125, 438] on div "[DATE]" at bounding box center [116, 441] width 28 height 13
click at [134, 629] on div "[DATE]" at bounding box center [139, 633] width 99 height 23
click at [222, 443] on input "text" at bounding box center [227, 441] width 73 height 32
type input "4"
type input "05:00"
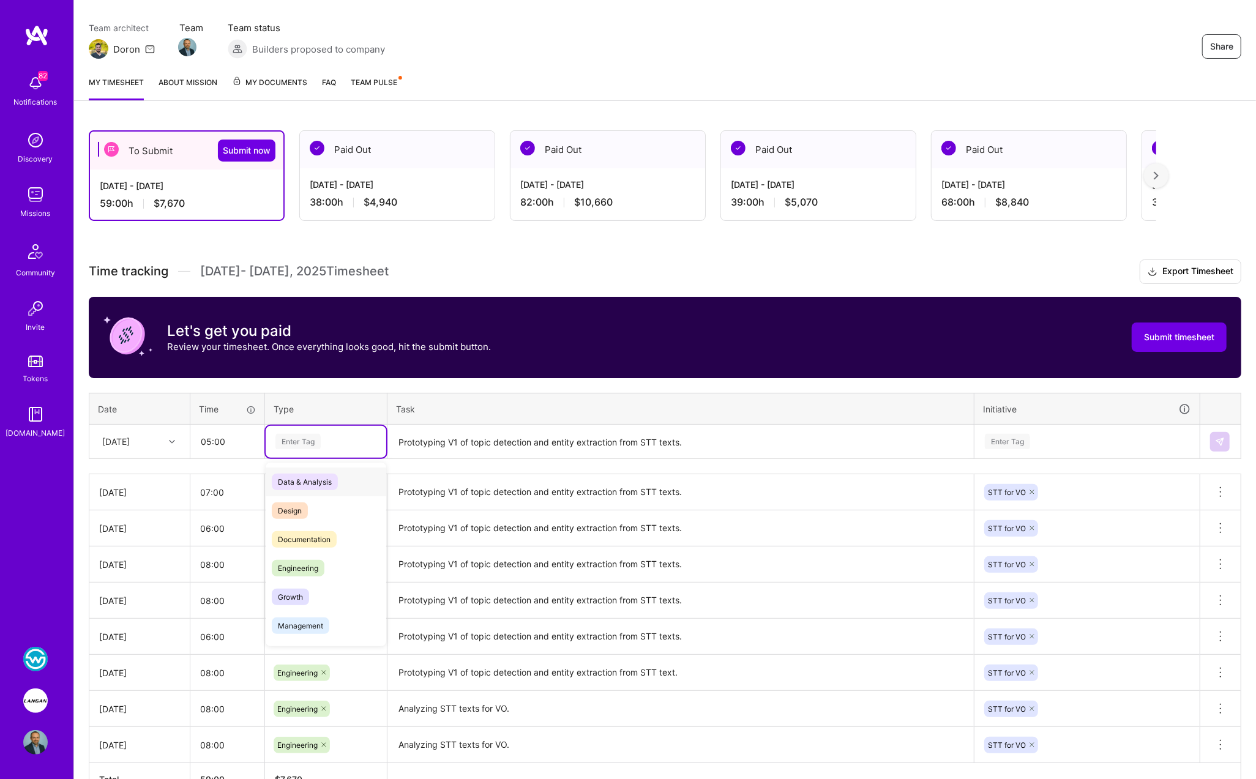
click at [283, 440] on div "Enter Tag" at bounding box center [297, 441] width 45 height 19
click at [318, 560] on span "Engineering" at bounding box center [298, 568] width 53 height 17
click at [429, 443] on textarea "Prototyping V1 of topic detection and entity extraction from STT texts." at bounding box center [681, 442] width 584 height 32
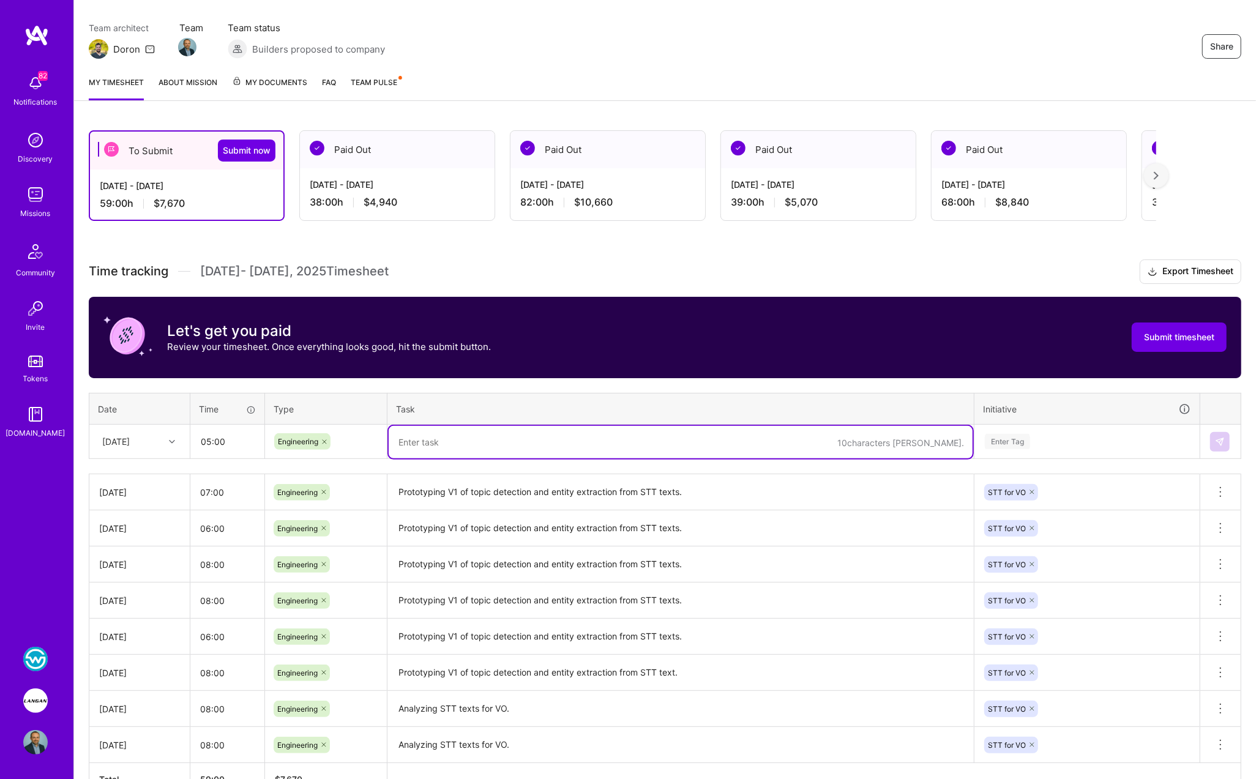
paste textarea "Prototyping V1 of topic detection and entity extraction from STT texts."
type textarea "Prototyping V1 of topic detection and entity extraction from STT texts."
click at [989, 440] on div "Enter Tag" at bounding box center [1007, 441] width 45 height 19
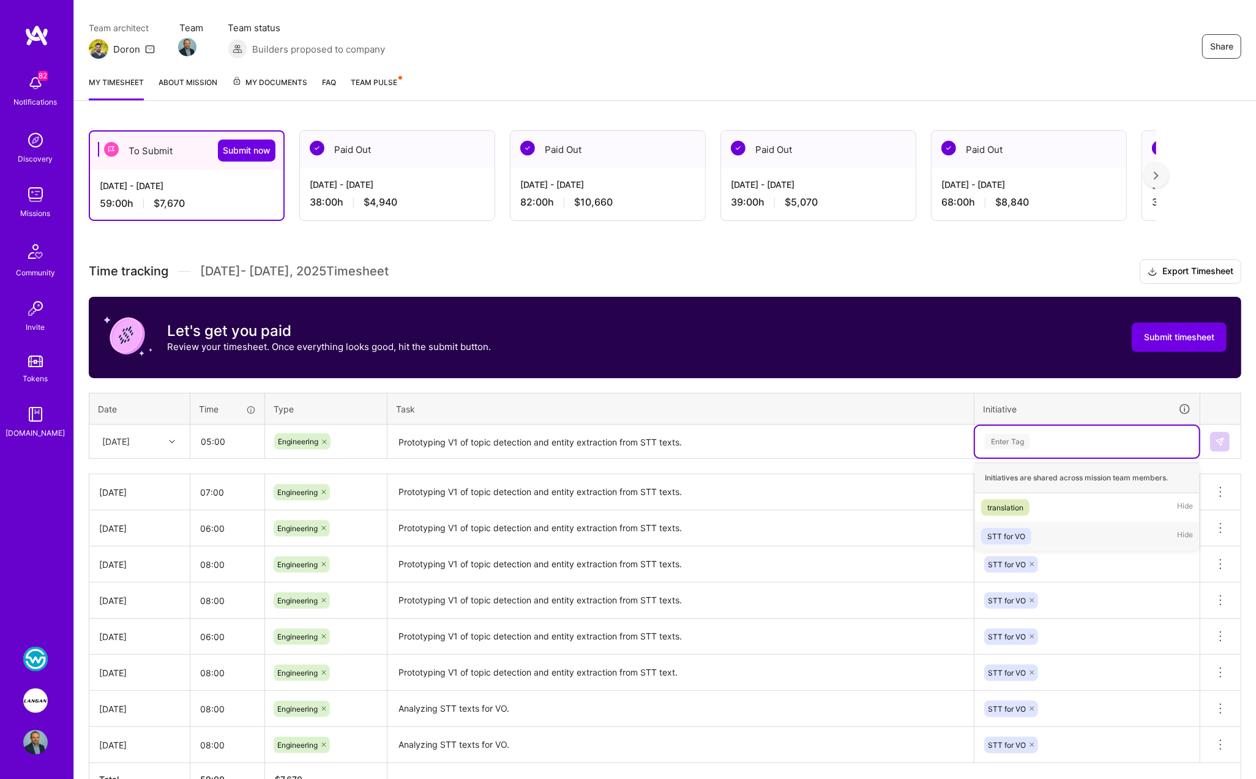
click at [1006, 532] on div "STT for VO" at bounding box center [1006, 536] width 38 height 13
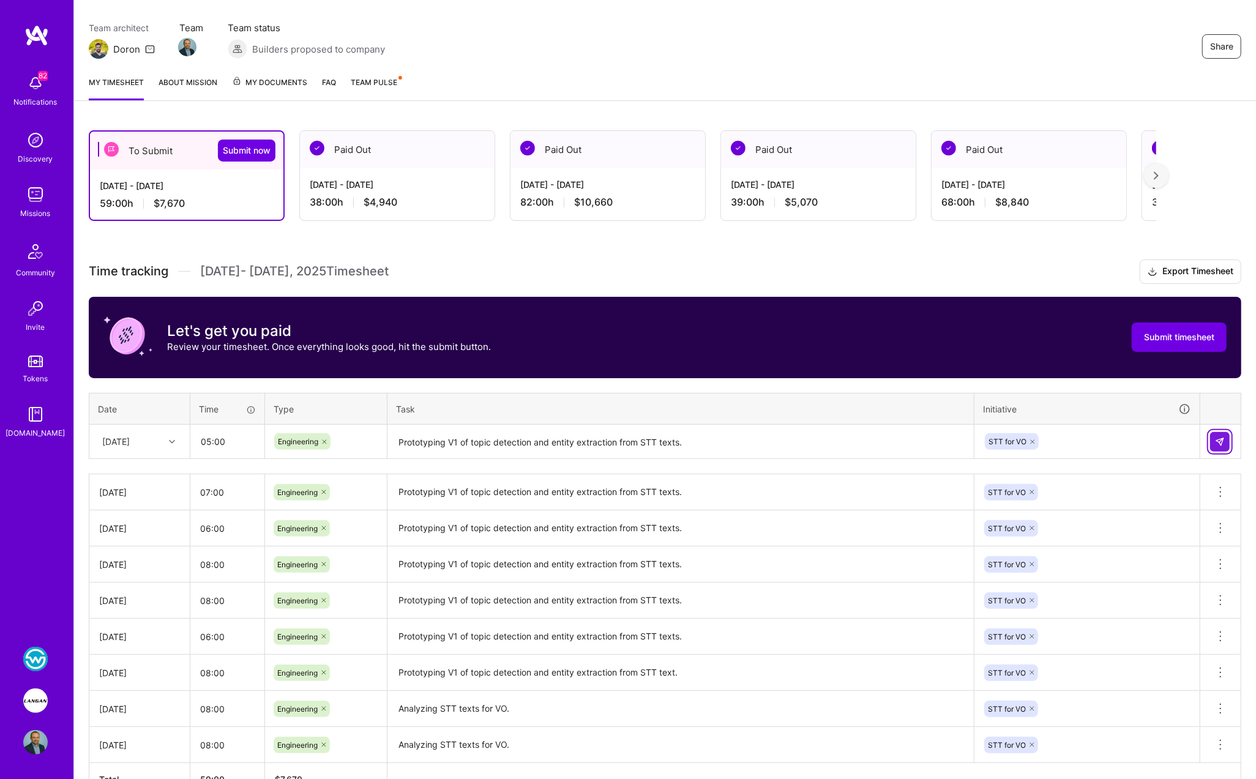
click at [1217, 440] on img at bounding box center [1220, 442] width 10 height 10
click at [206, 489] on input "05:00" at bounding box center [227, 492] width 74 height 32
type input "08:00"
click at [489, 393] on th "Task" at bounding box center [681, 409] width 587 height 32
click at [1169, 178] on div at bounding box center [1156, 175] width 24 height 24
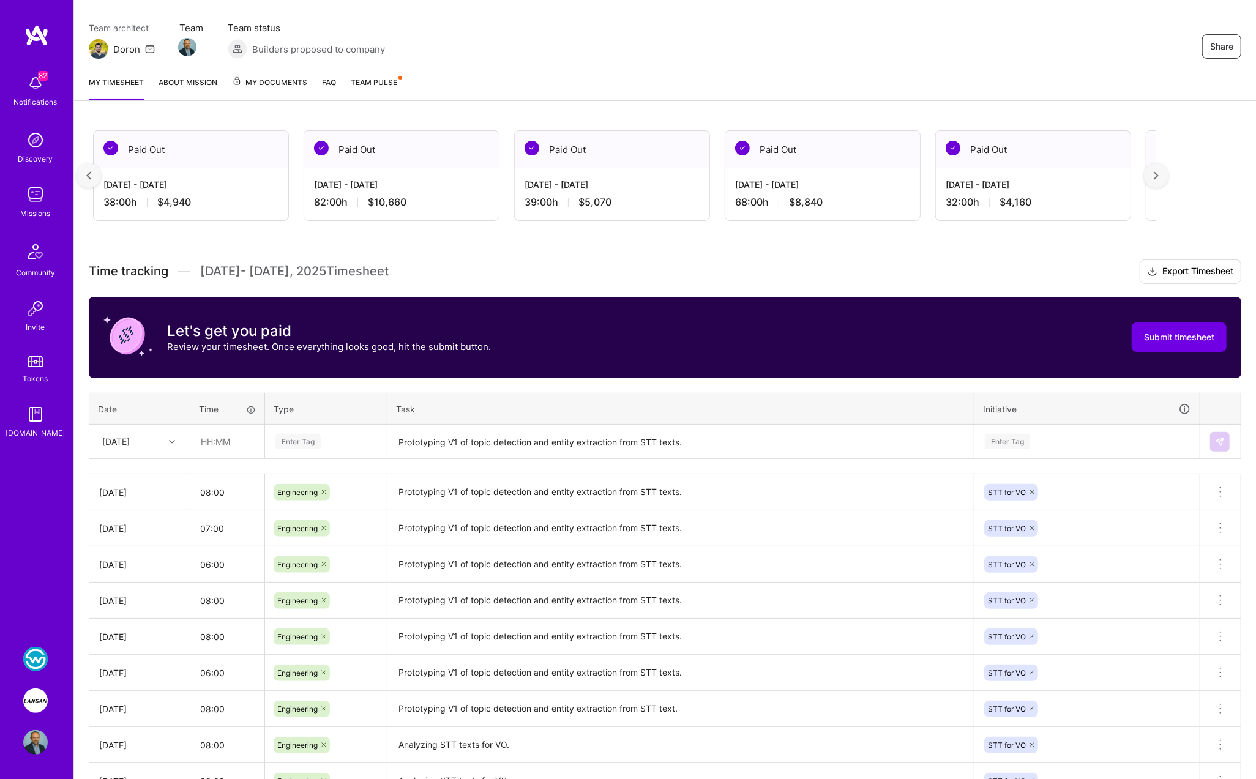
scroll to position [0, 223]
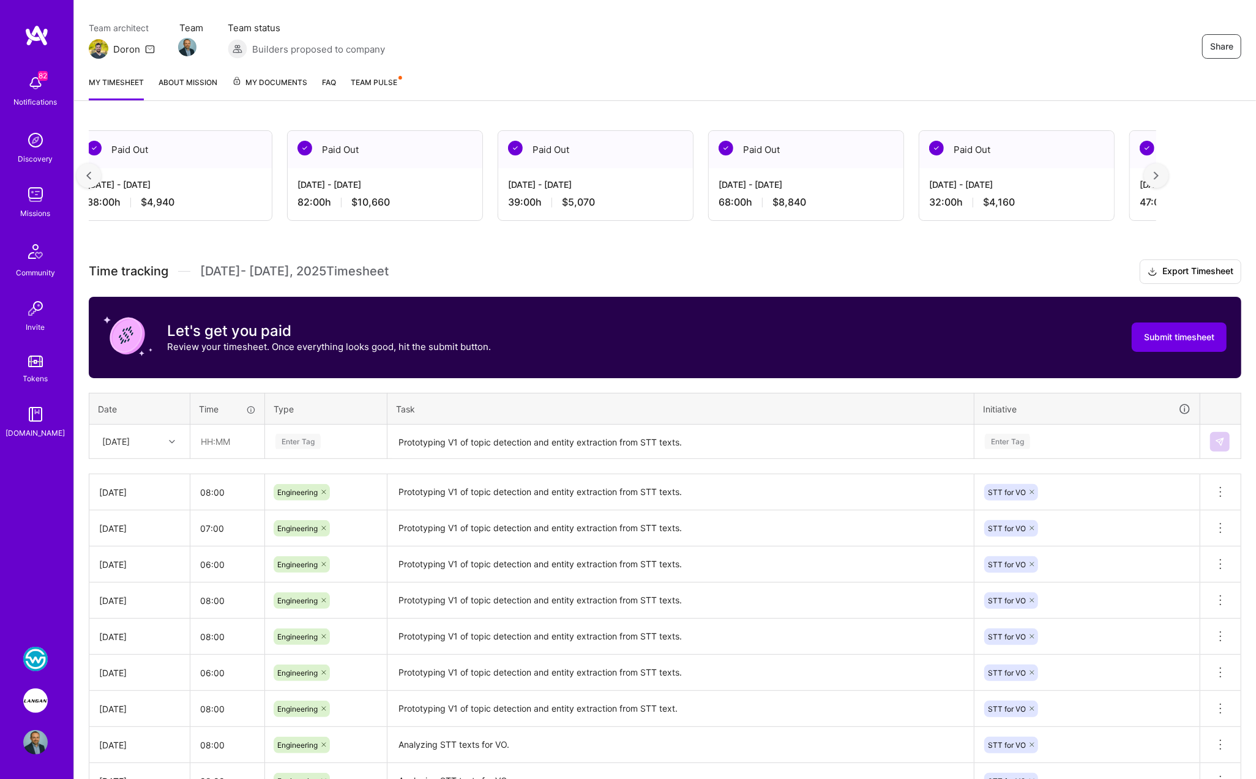
click at [93, 174] on div at bounding box center [89, 175] width 24 height 24
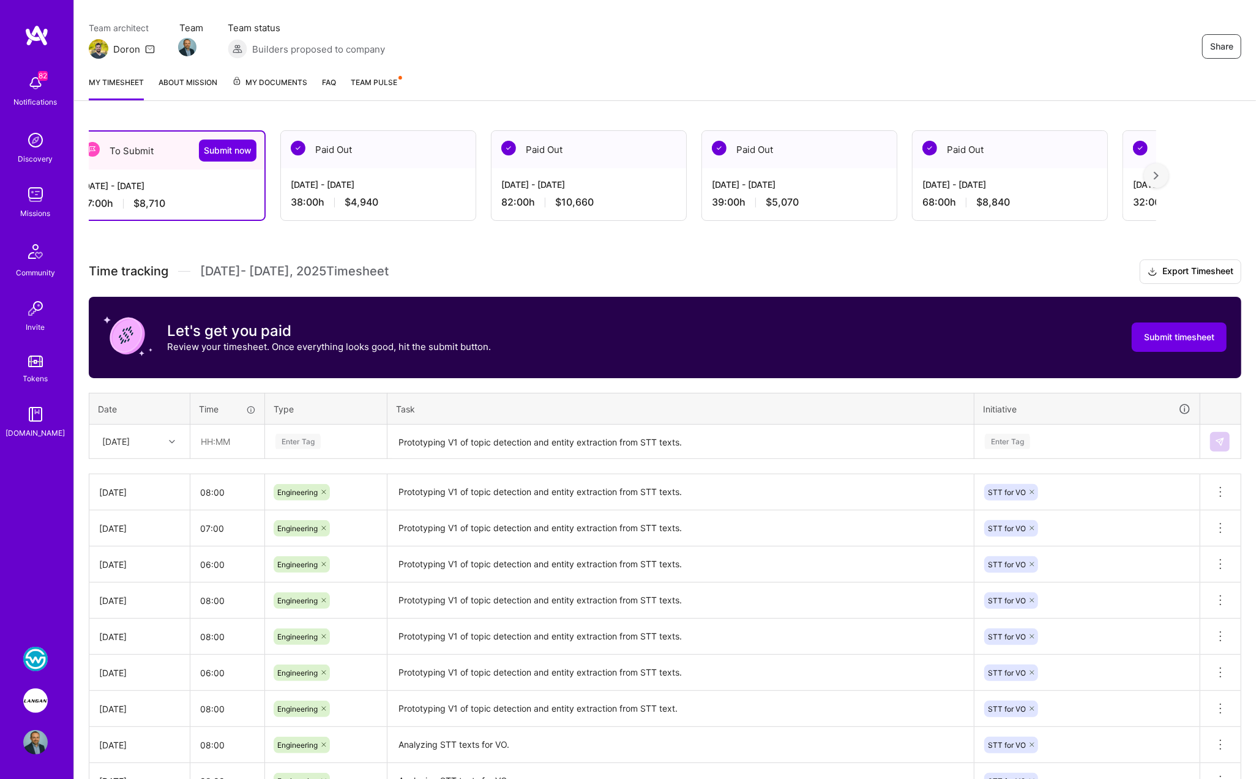
scroll to position [0, 0]
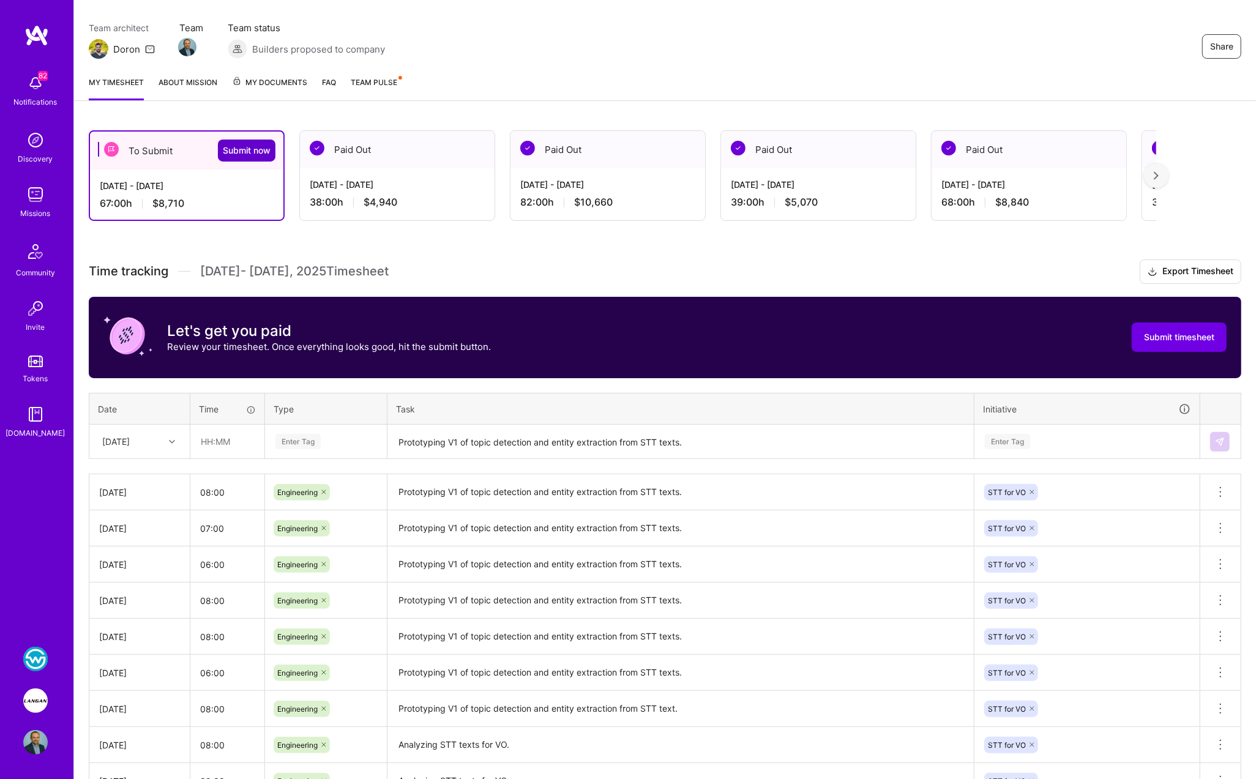
click at [259, 154] on span "Submit now" at bounding box center [247, 150] width 48 height 12
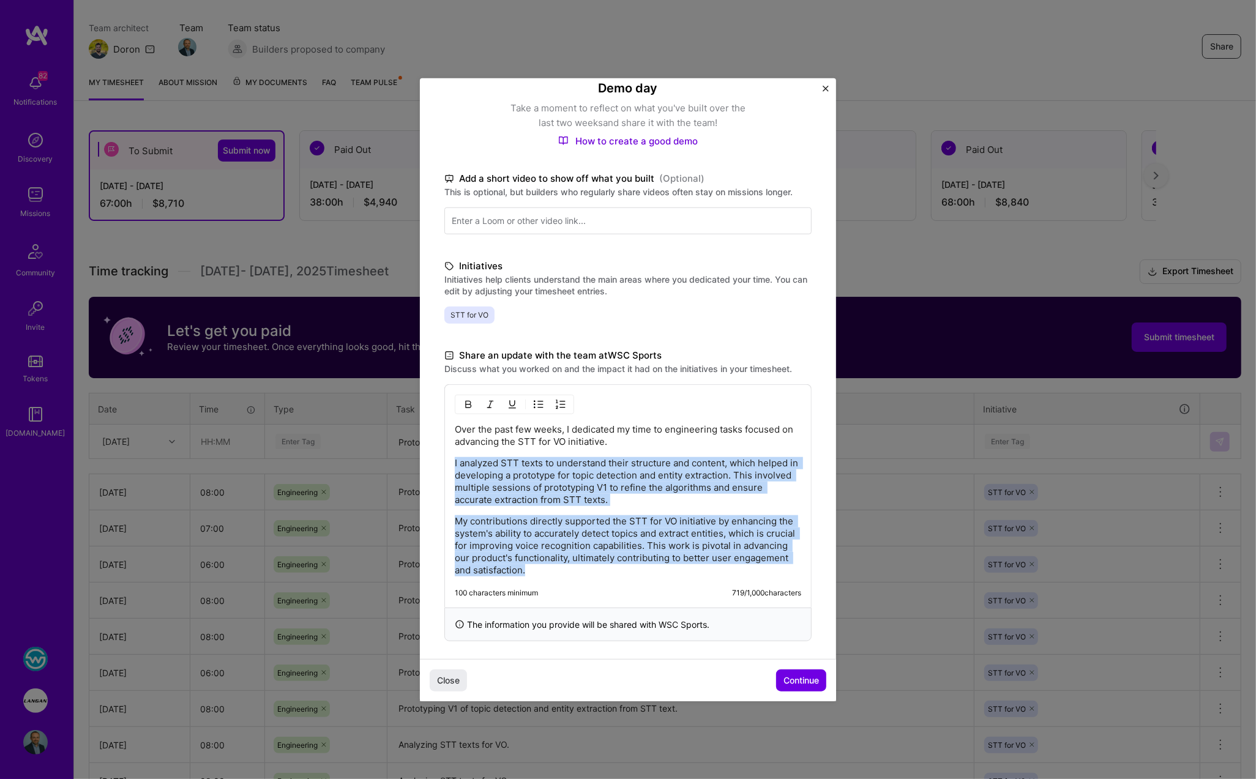
scroll to position [116, 0]
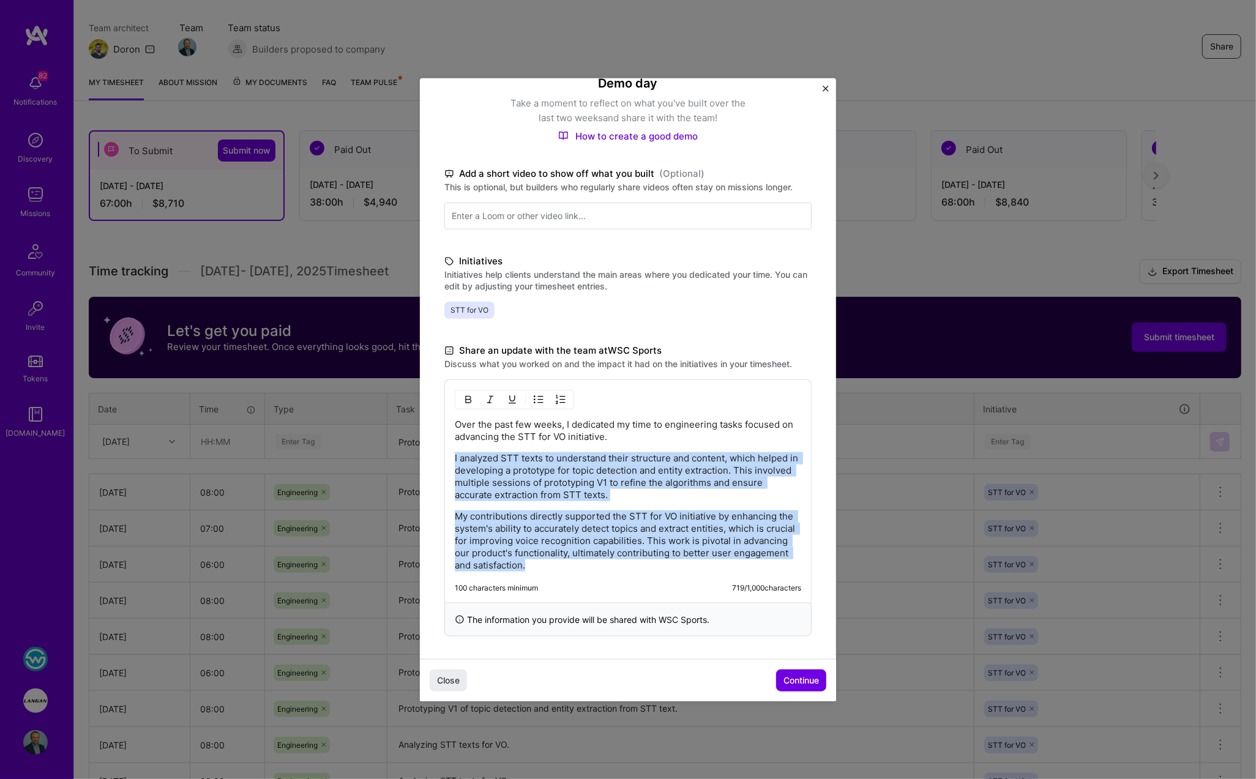
drag, startPoint x: 455, startPoint y: 575, endPoint x: 665, endPoint y: 579, distance: 210.6
click at [665, 579] on div "Over the past few weeks, I dedicated my time to engineering tasks focused on ad…" at bounding box center [627, 490] width 367 height 223
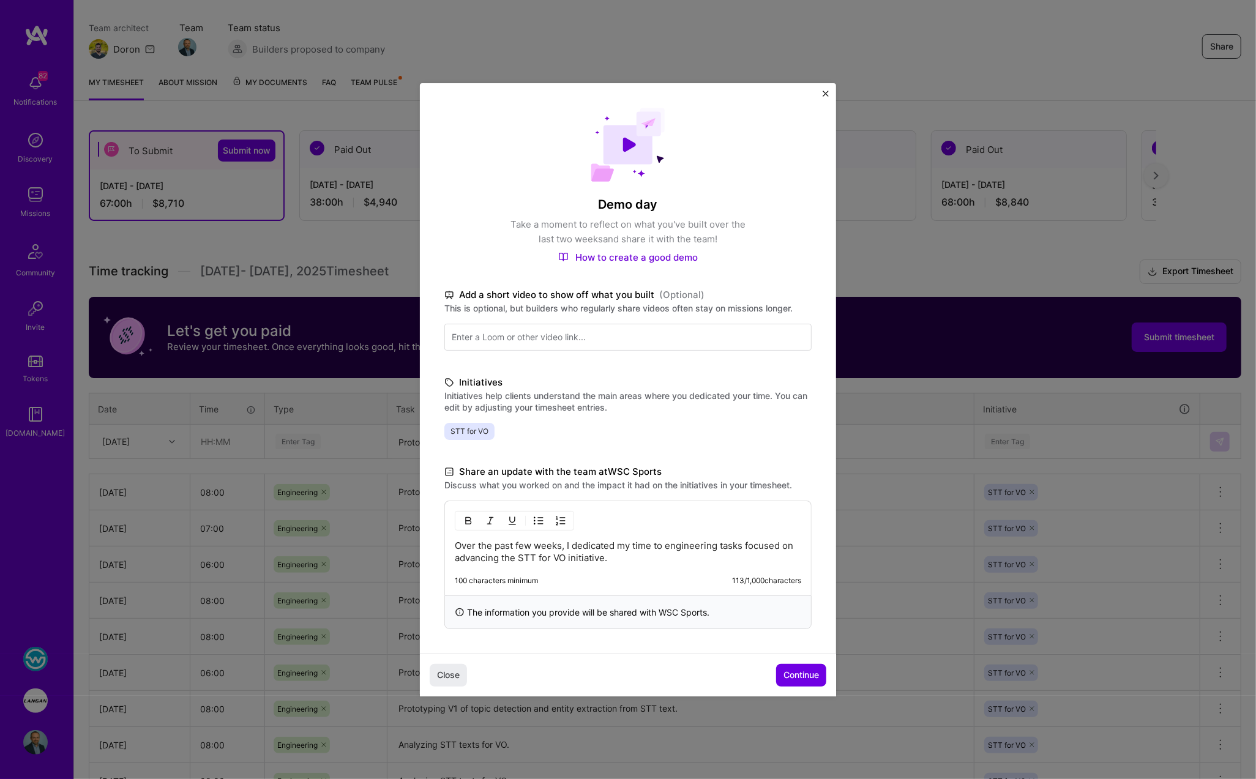
scroll to position [0, 0]
click at [800, 678] on span "Continue" at bounding box center [802, 675] width 36 height 12
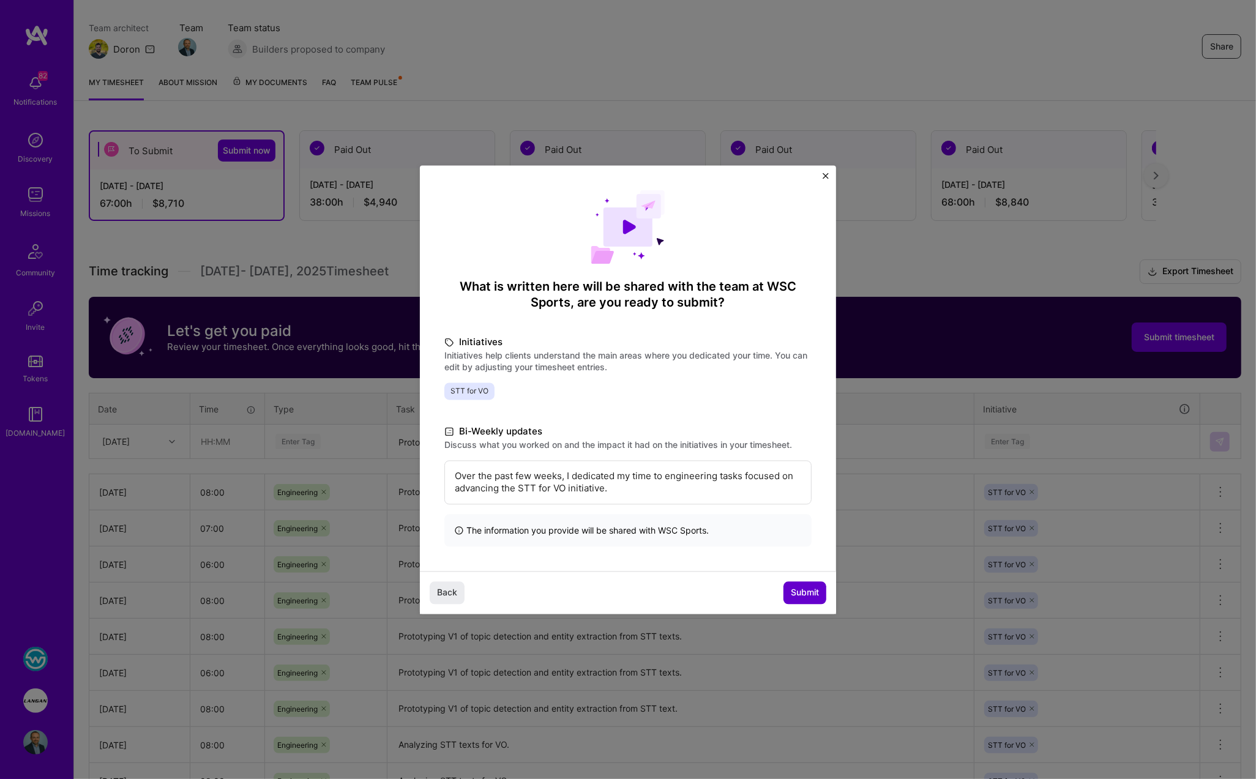
click at [807, 593] on span "Submit" at bounding box center [805, 593] width 28 height 12
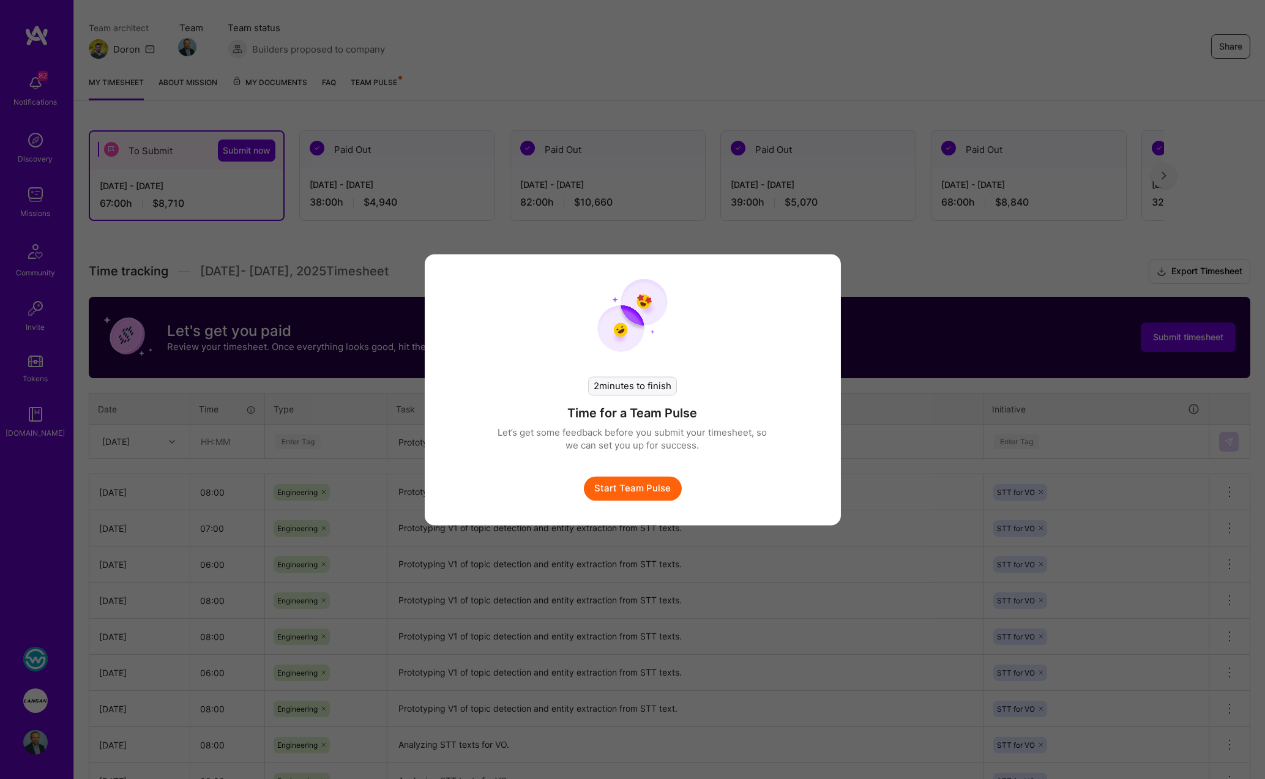
click at [636, 492] on button "Start Team Pulse" at bounding box center [633, 488] width 98 height 24
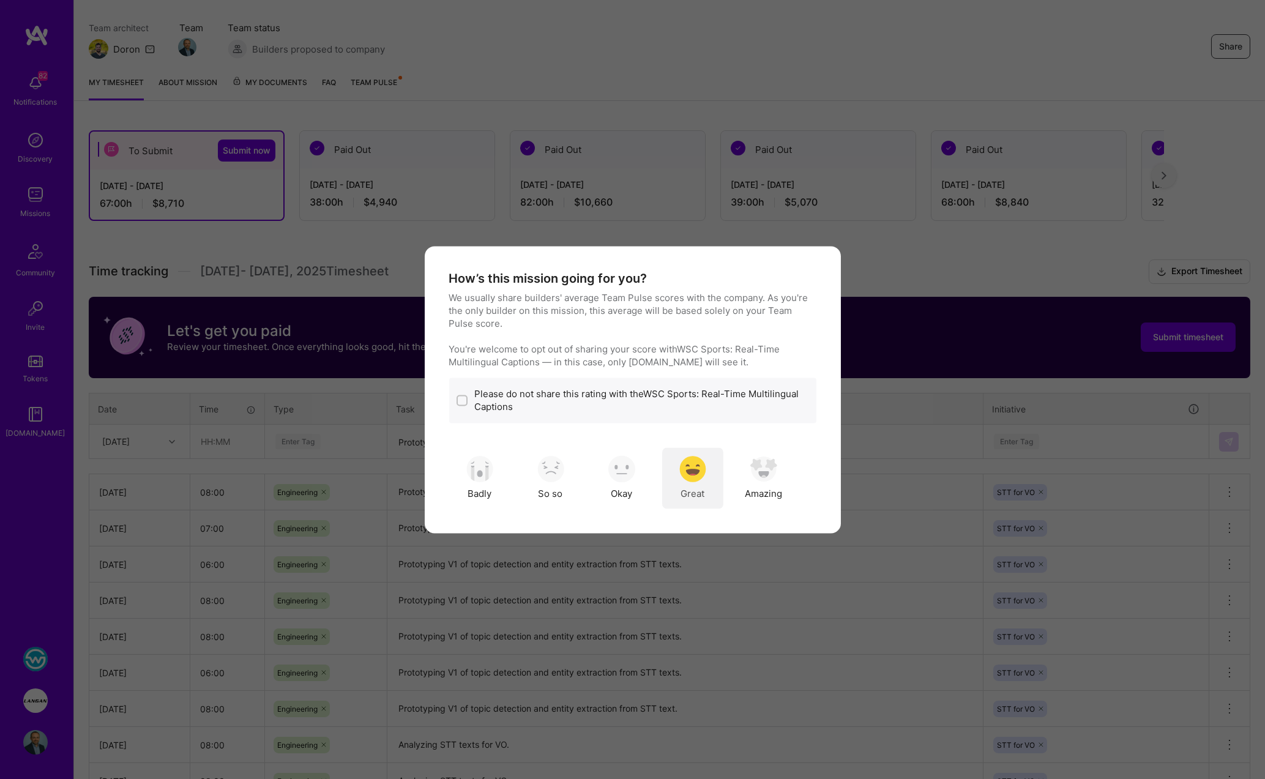
click at [711, 493] on div "Great" at bounding box center [692, 478] width 61 height 61
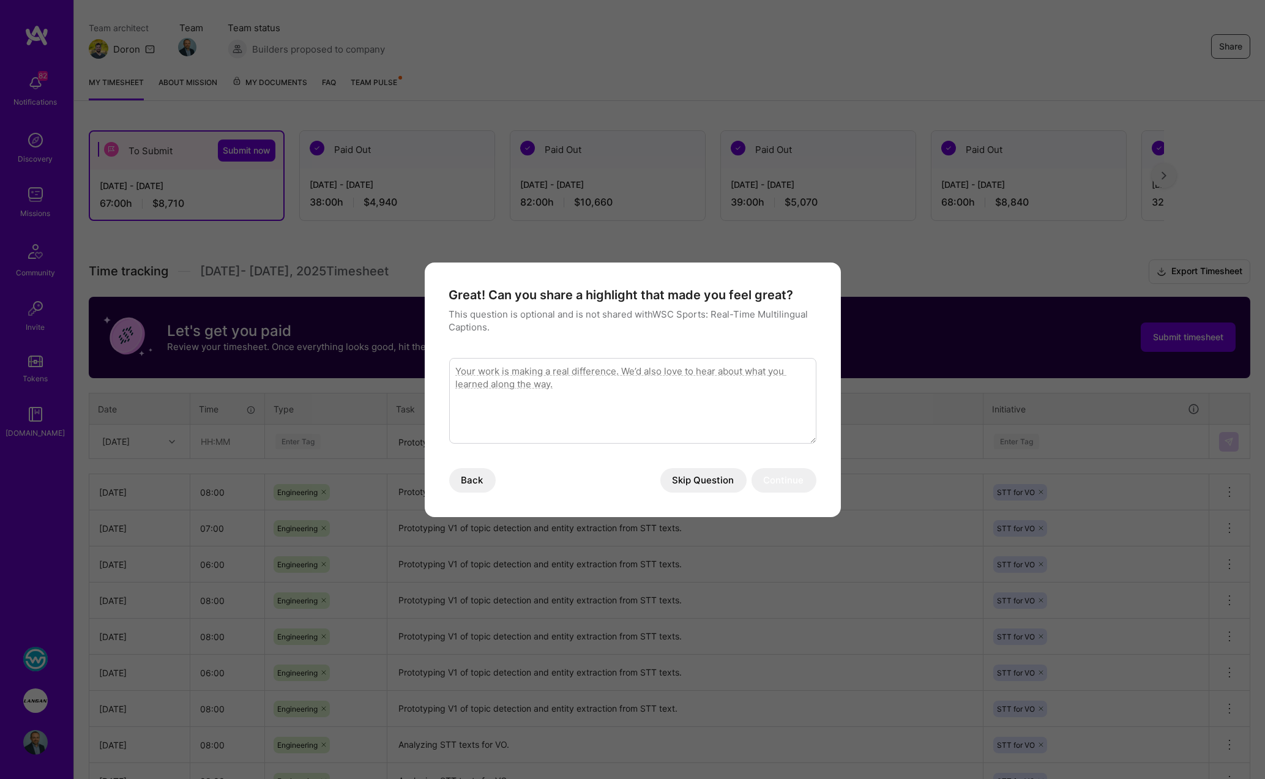
click at [698, 484] on button "Skip Question" at bounding box center [704, 480] width 86 height 24
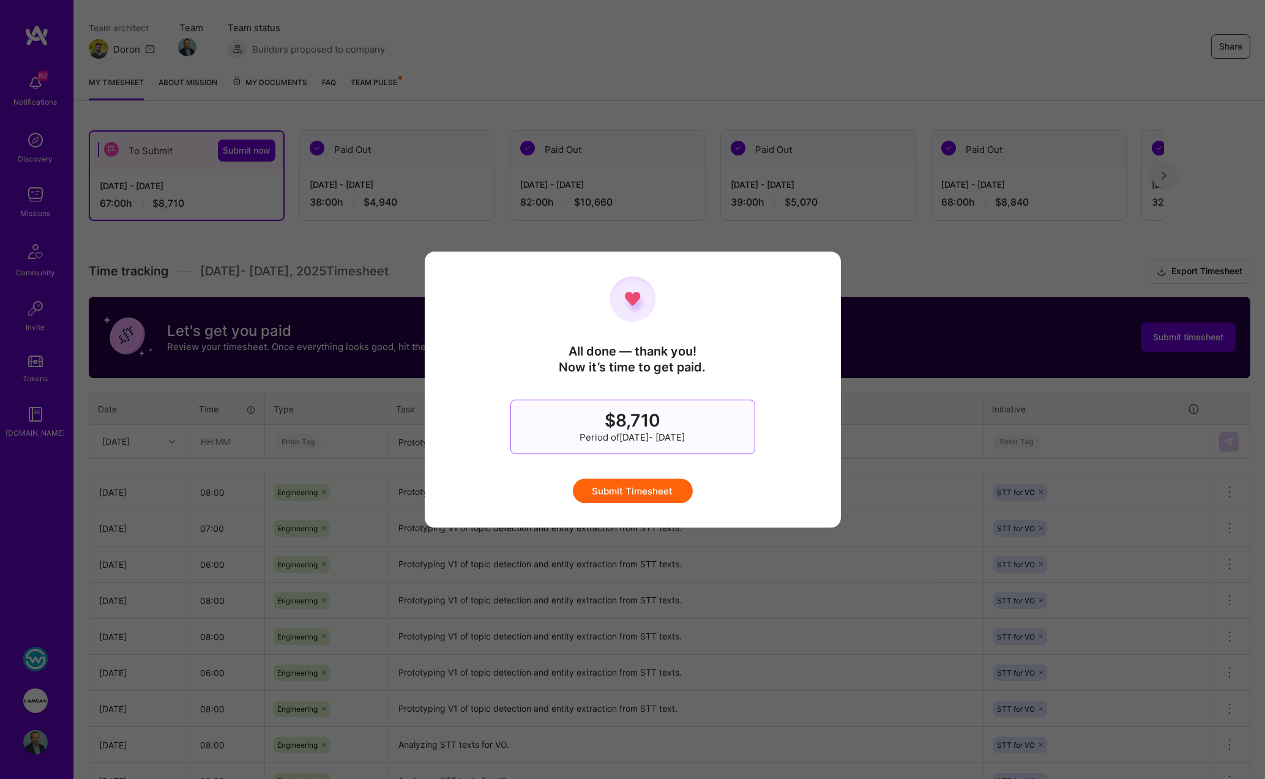
click at [665, 485] on button "Submit Timesheet" at bounding box center [633, 491] width 120 height 24
